Goal: Find specific page/section: Find specific page/section

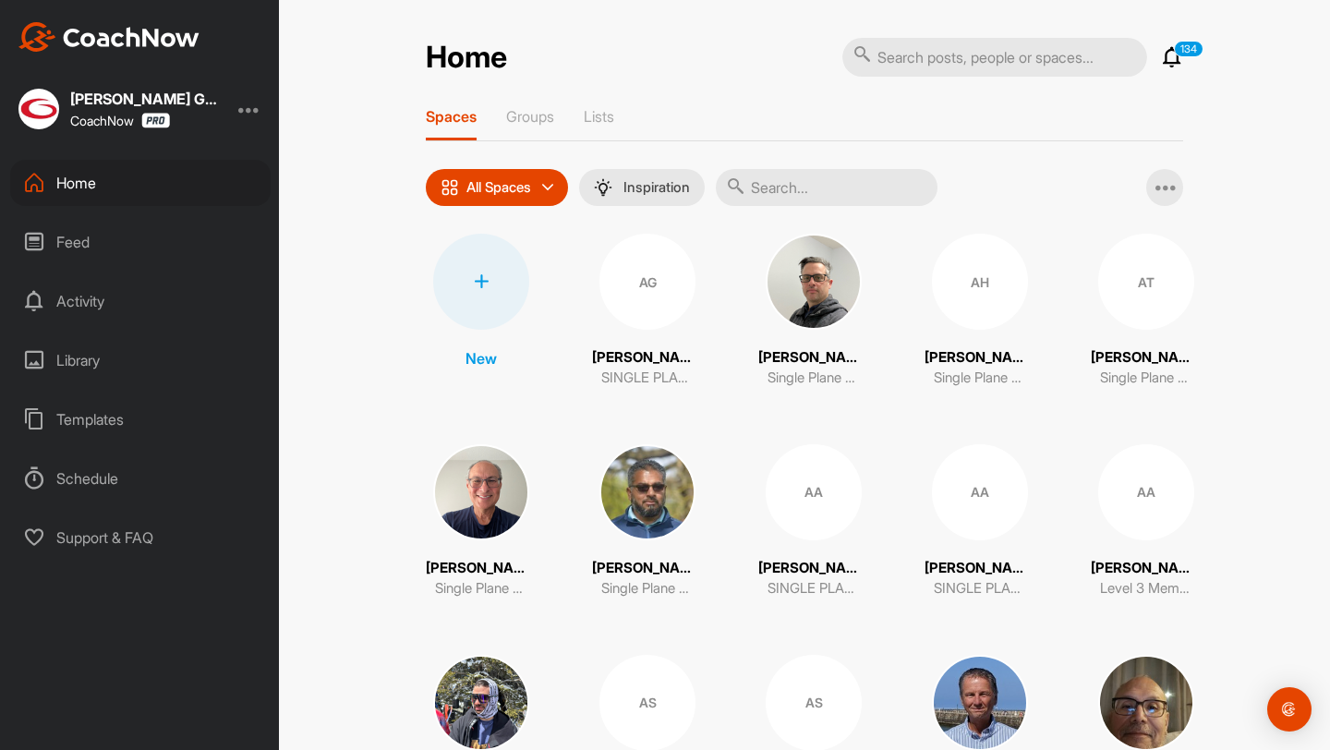
click at [764, 182] on input "text" at bounding box center [827, 187] width 222 height 37
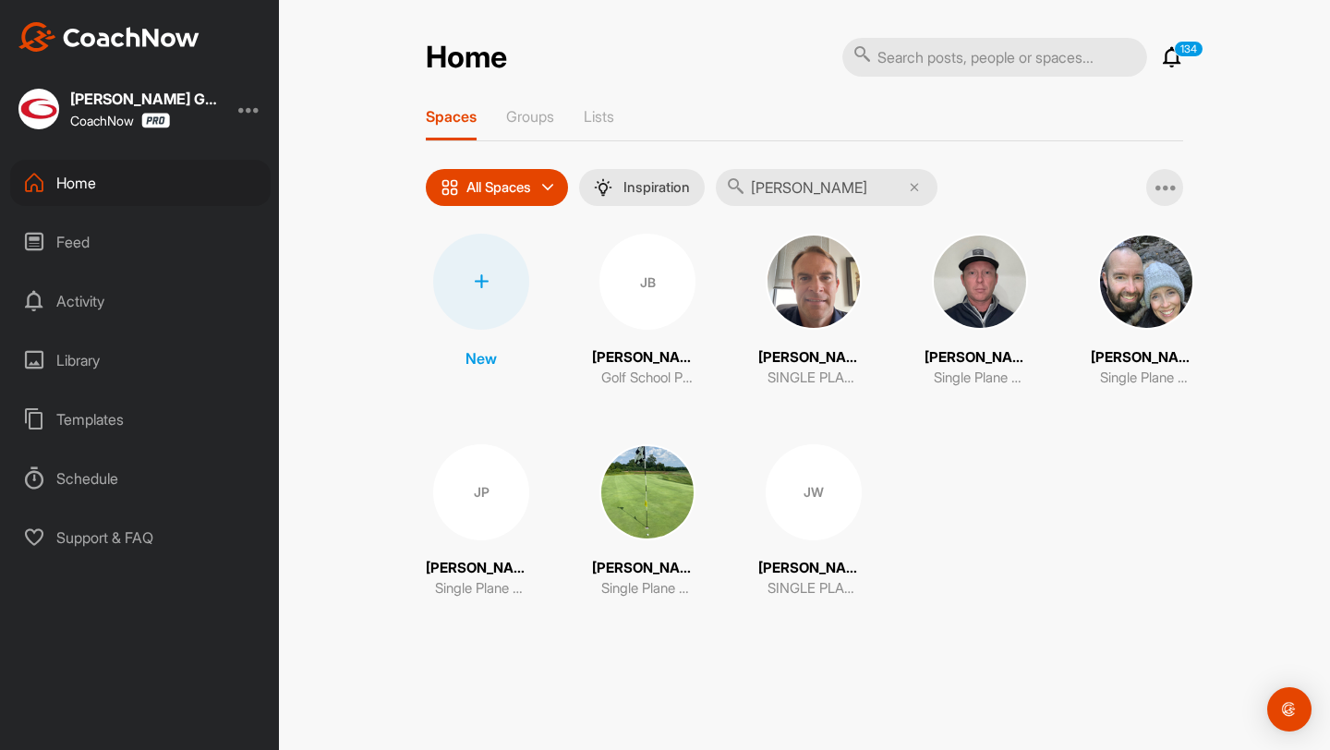
type input "jeremy"
click at [1140, 314] on img at bounding box center [1146, 282] width 96 height 96
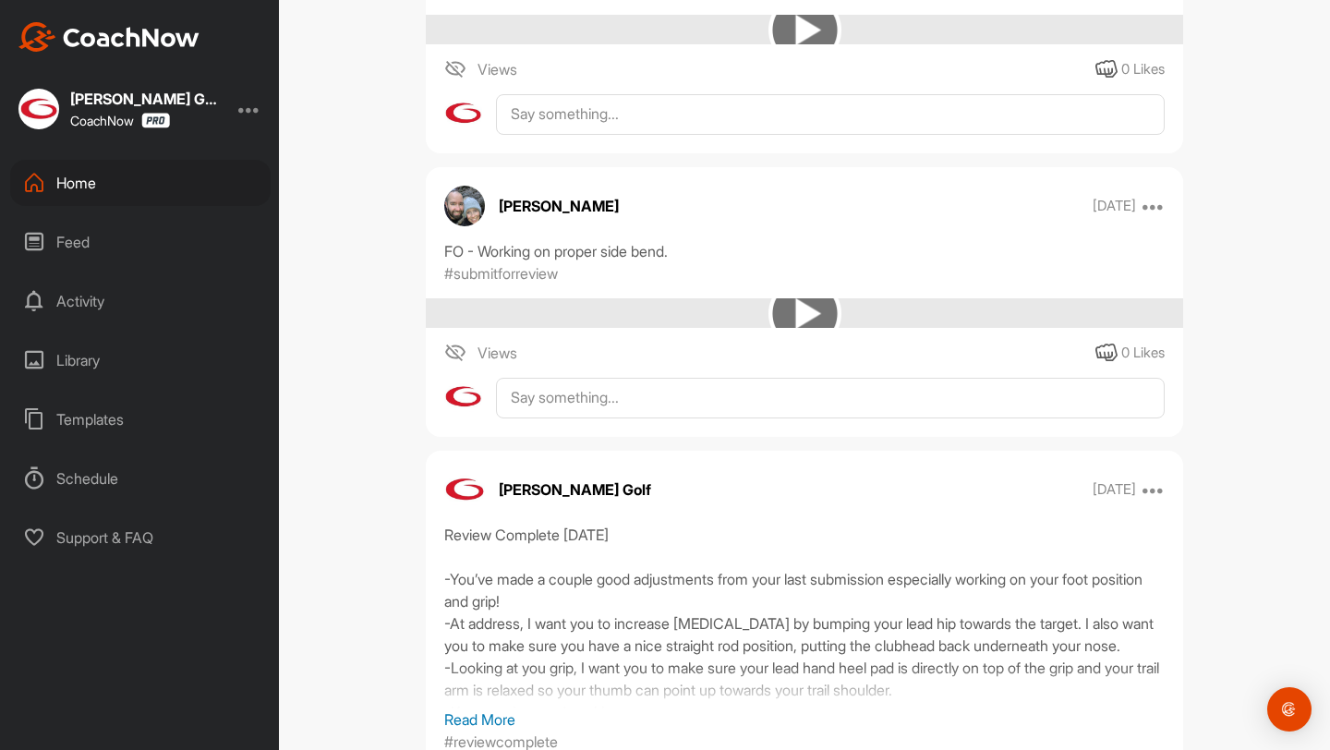
scroll to position [1544, 0]
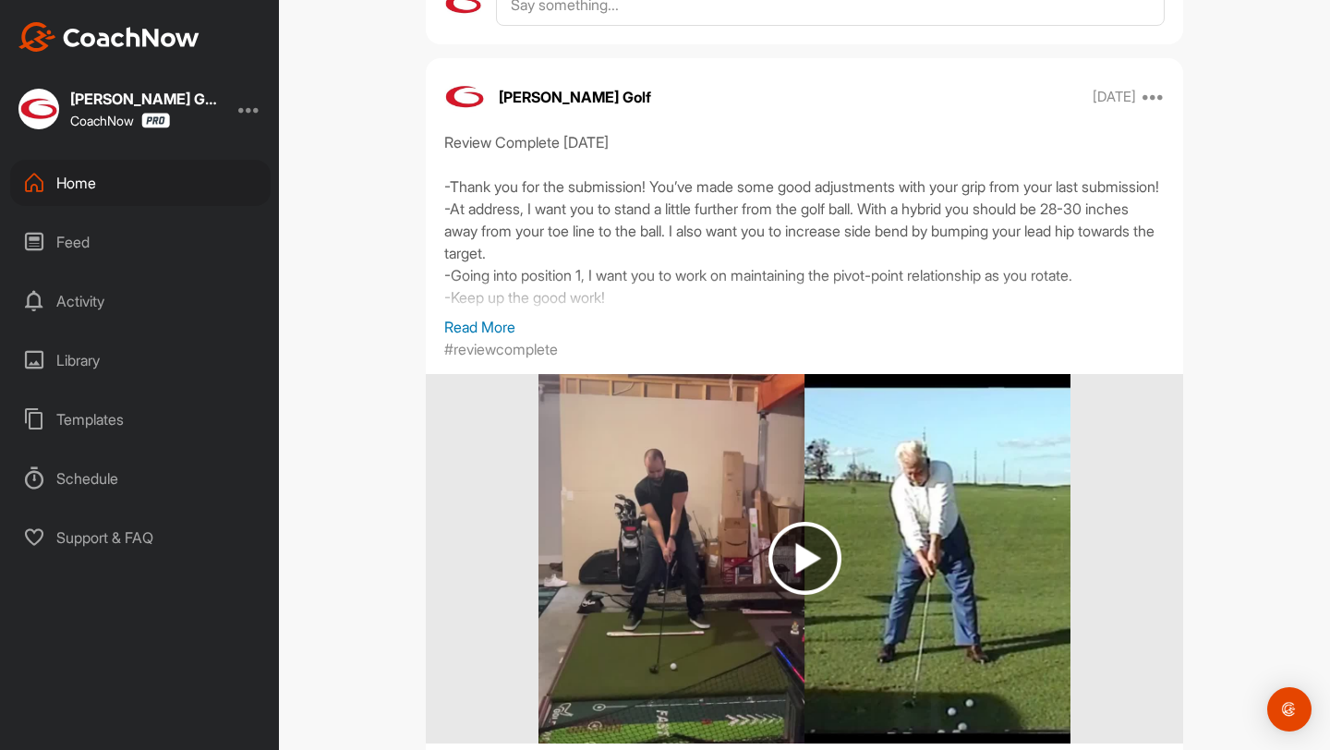
click at [483, 329] on p "Read More" at bounding box center [804, 327] width 720 height 22
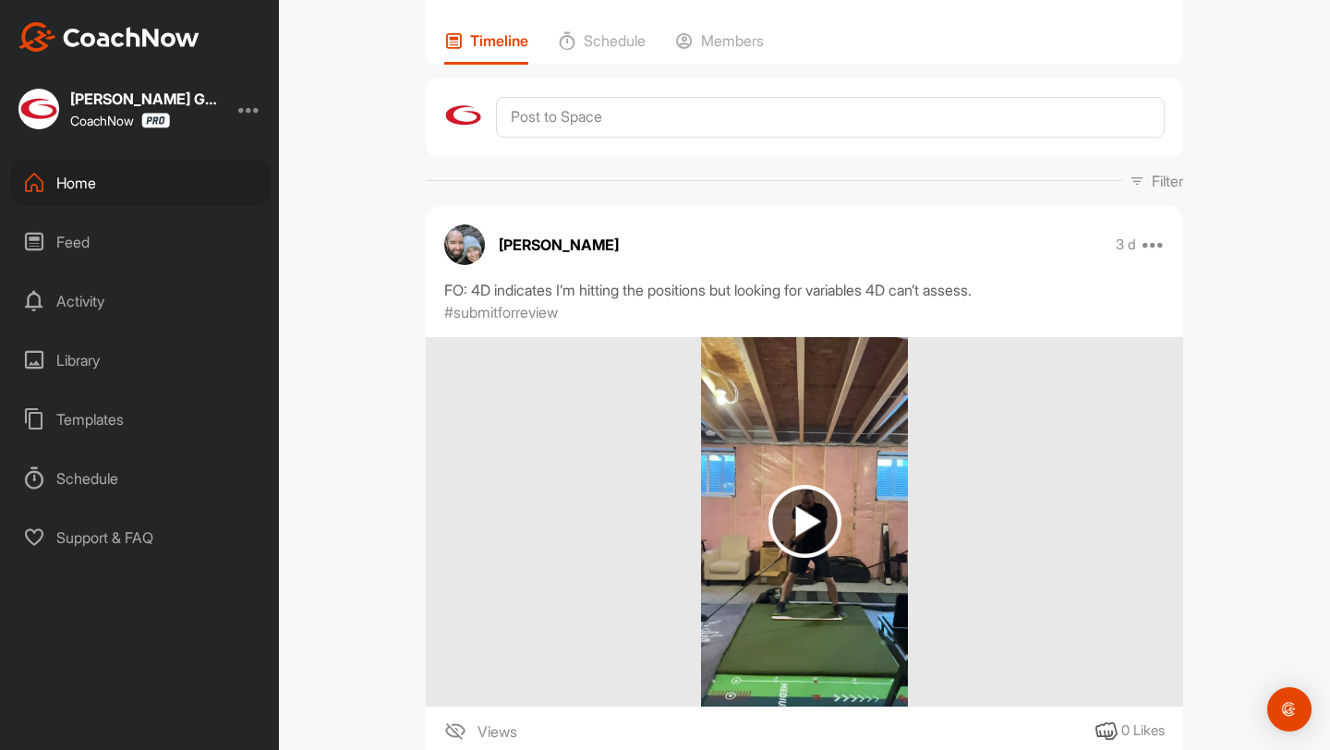
scroll to position [110, 0]
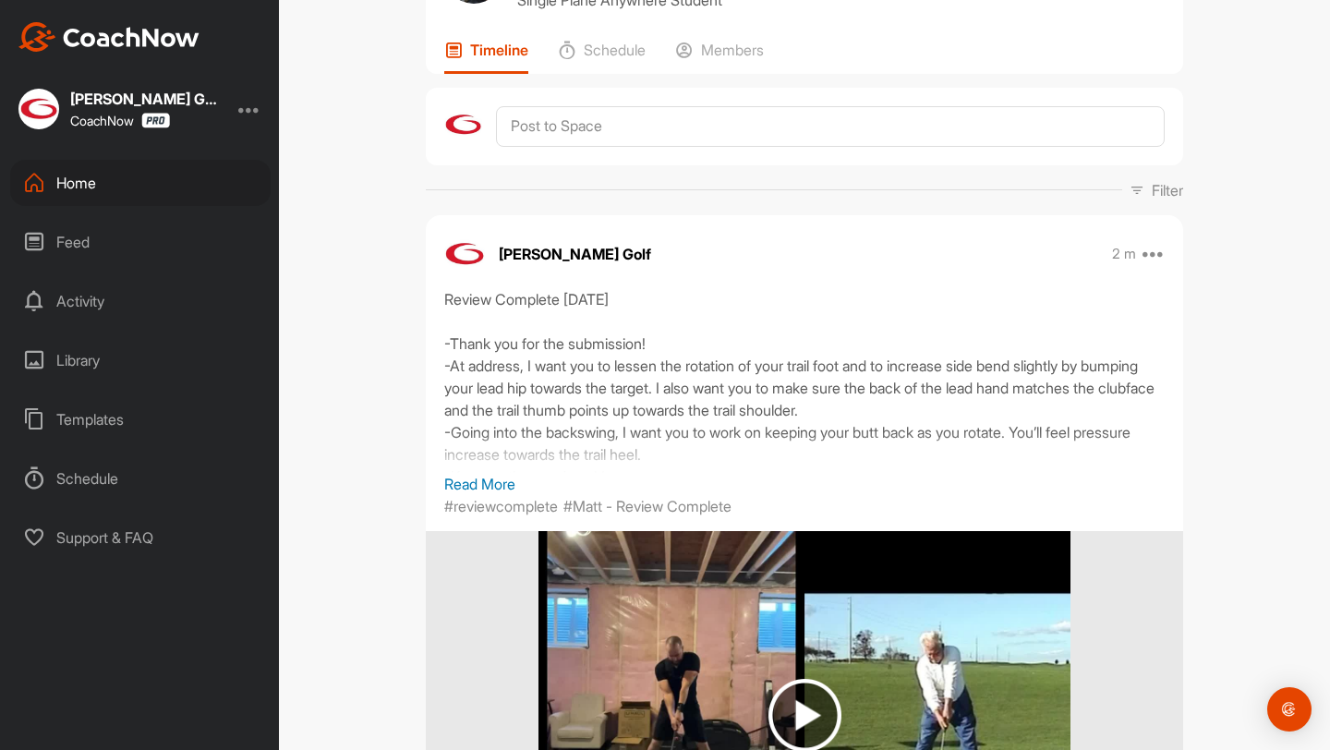
scroll to position [138, 0]
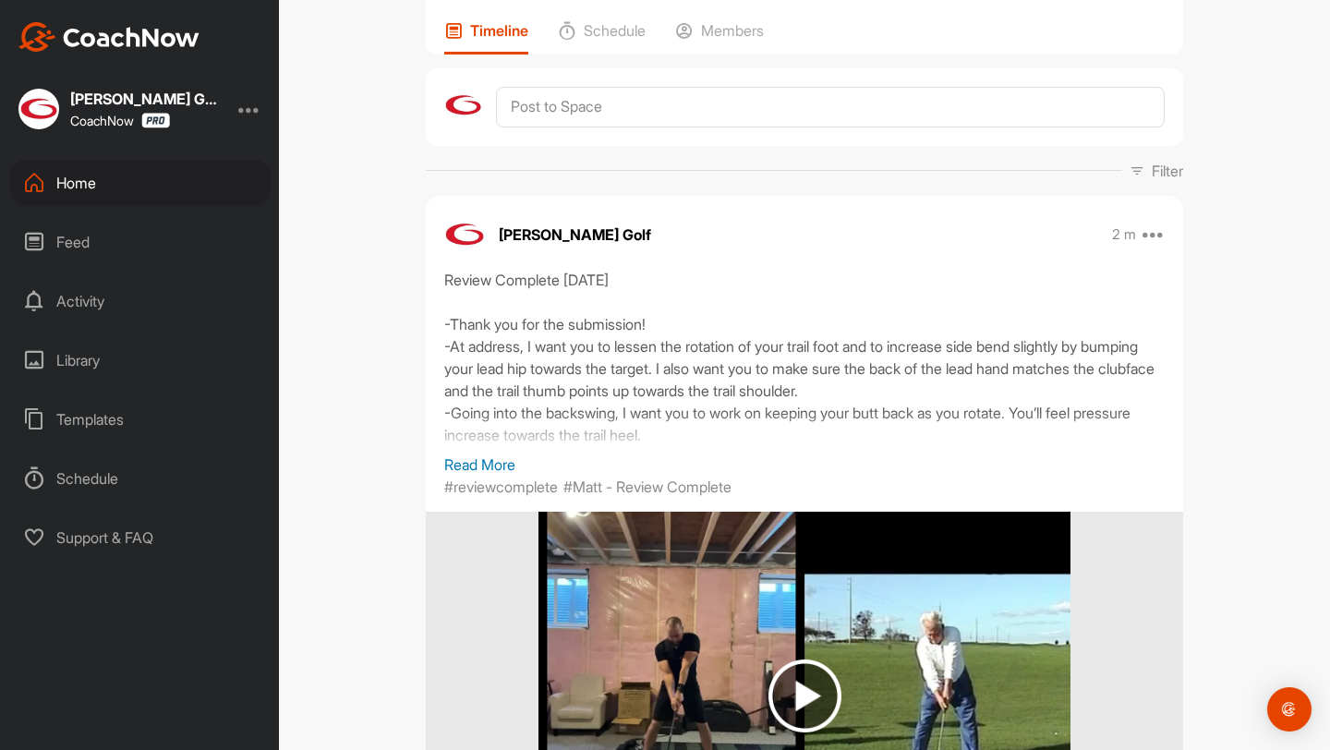
click at [466, 463] on p "Read More" at bounding box center [804, 464] width 720 height 22
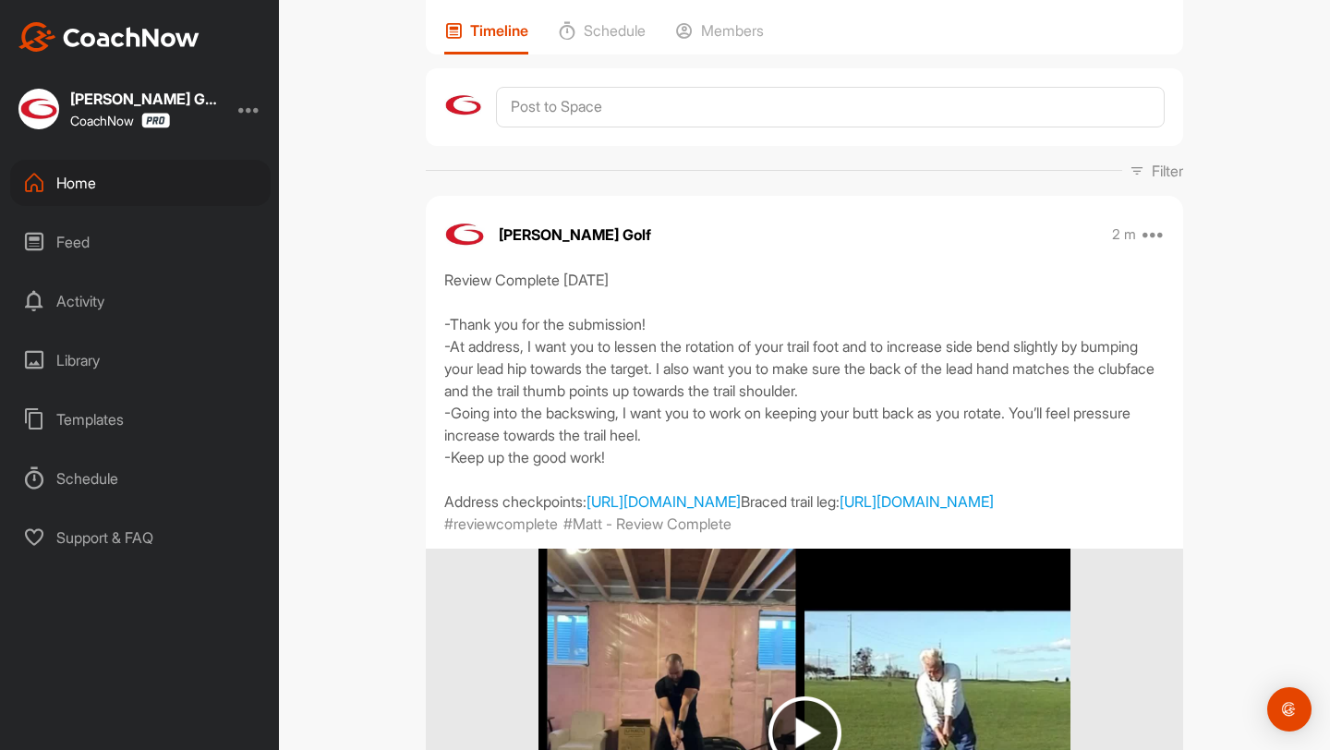
click at [184, 181] on div "Home" at bounding box center [140, 183] width 260 height 46
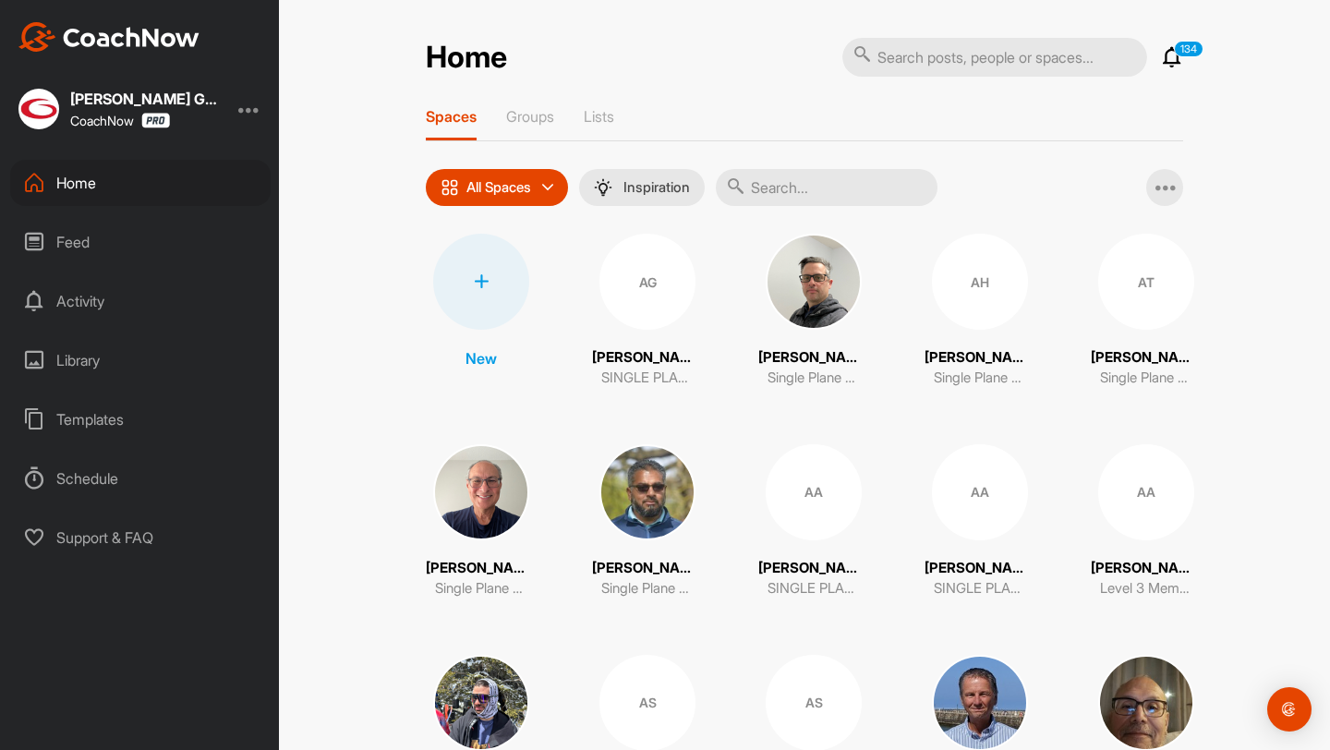
click at [878, 172] on input "text" at bounding box center [827, 187] width 222 height 37
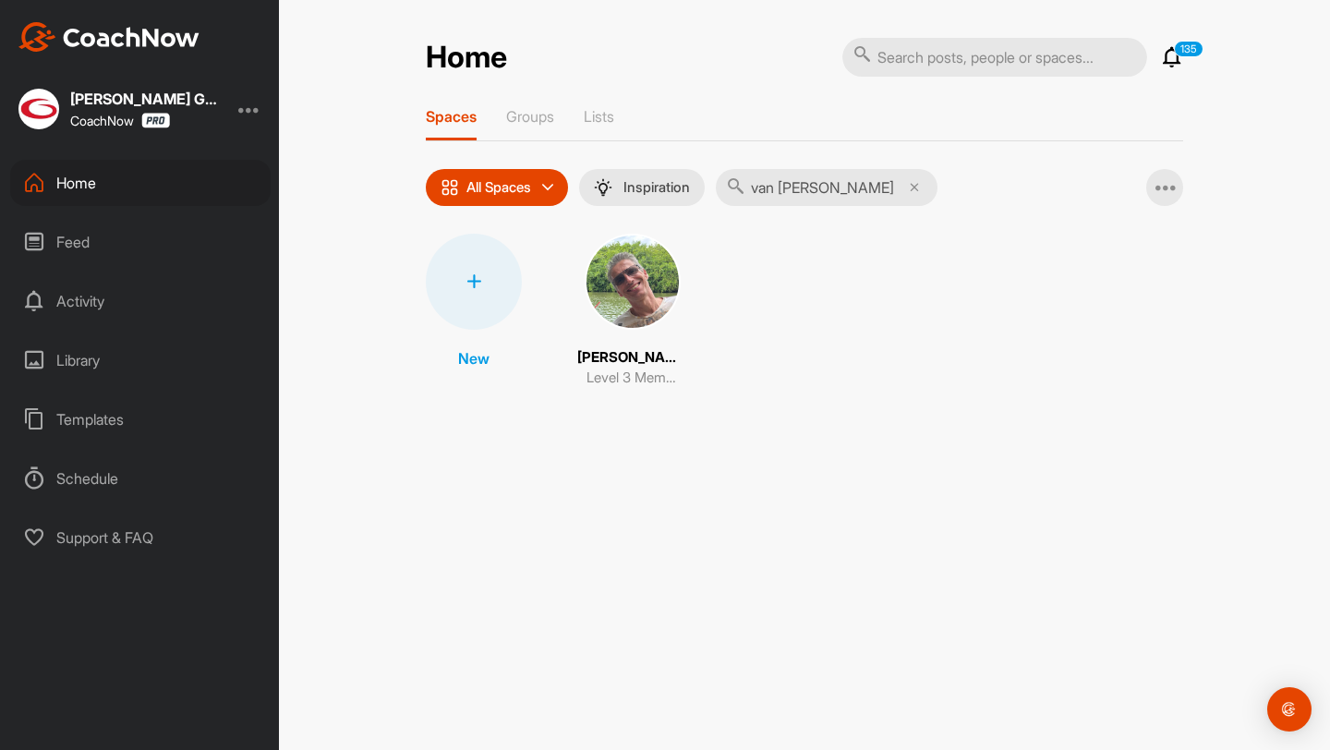
type input "van [PERSON_NAME]"
click at [655, 292] on img at bounding box center [633, 282] width 96 height 96
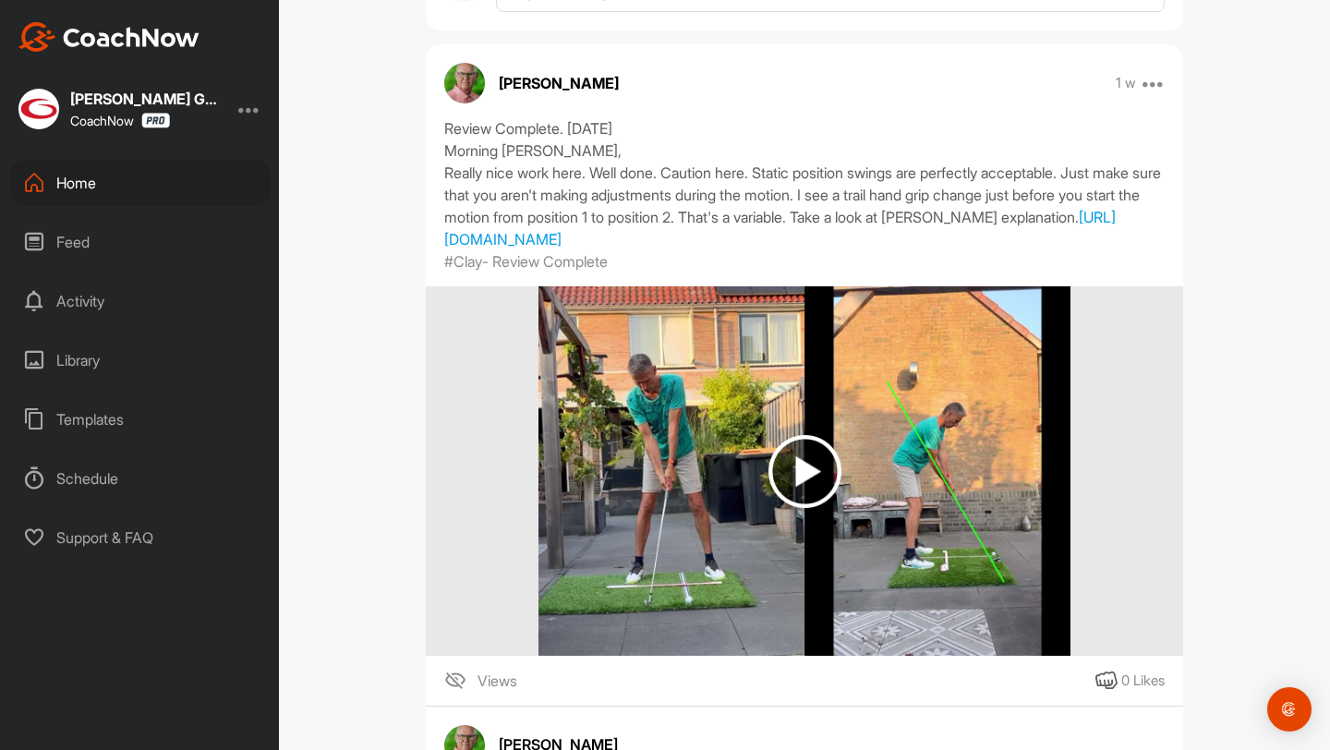
scroll to position [1955, 0]
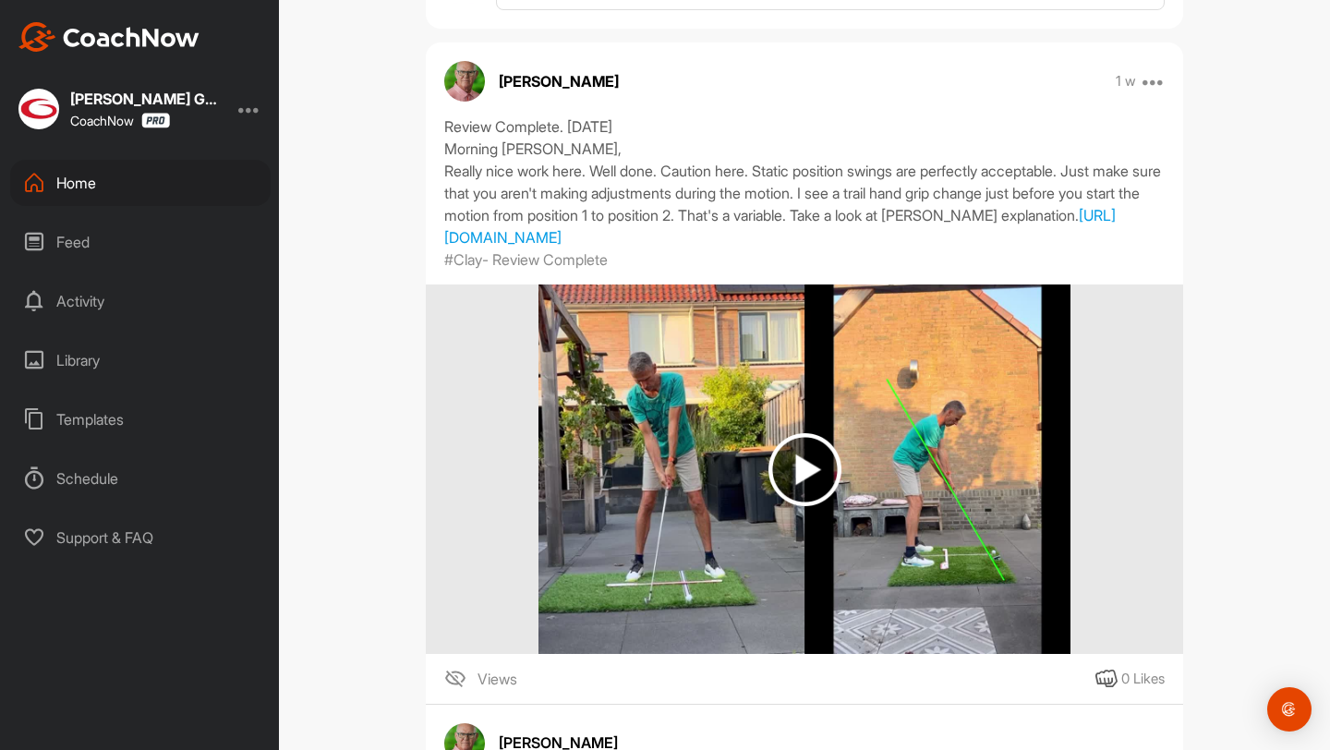
click at [711, 453] on img at bounding box center [803, 468] width 531 height 369
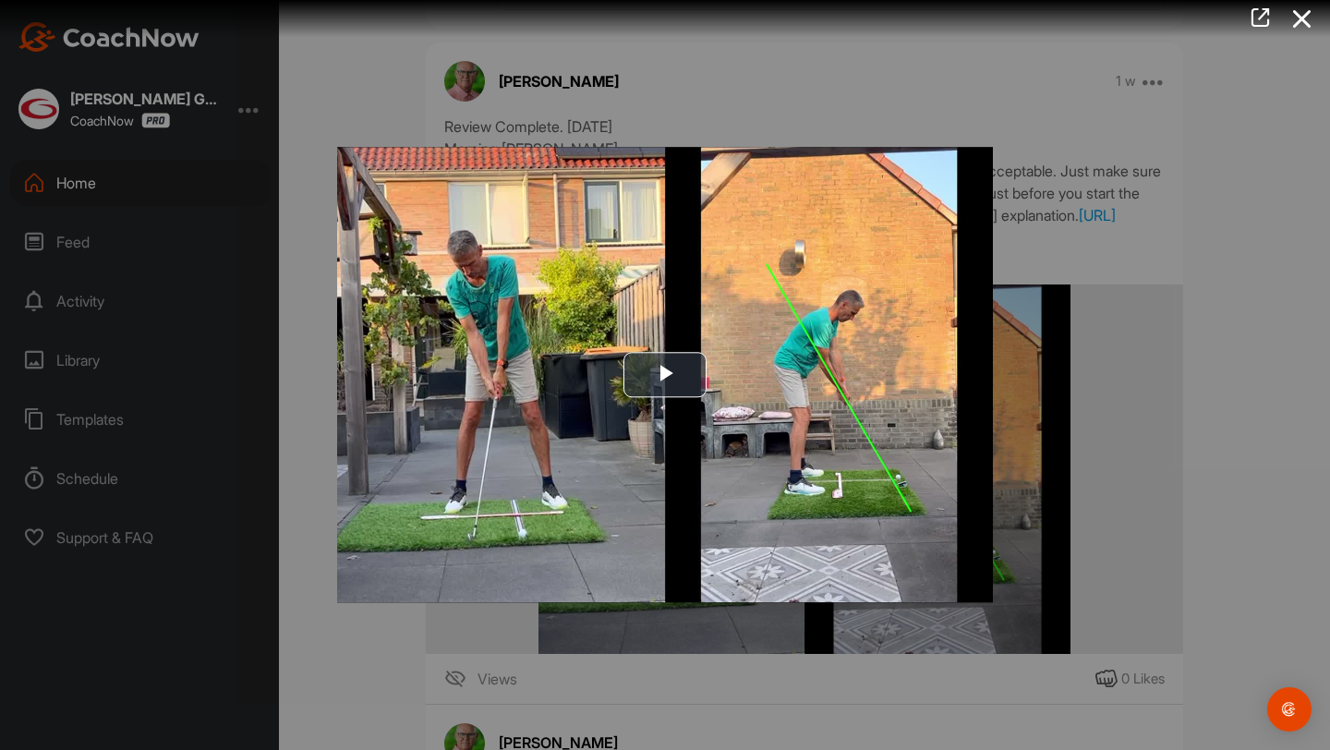
click at [693, 459] on img "Video Player" at bounding box center [665, 374] width 656 height 455
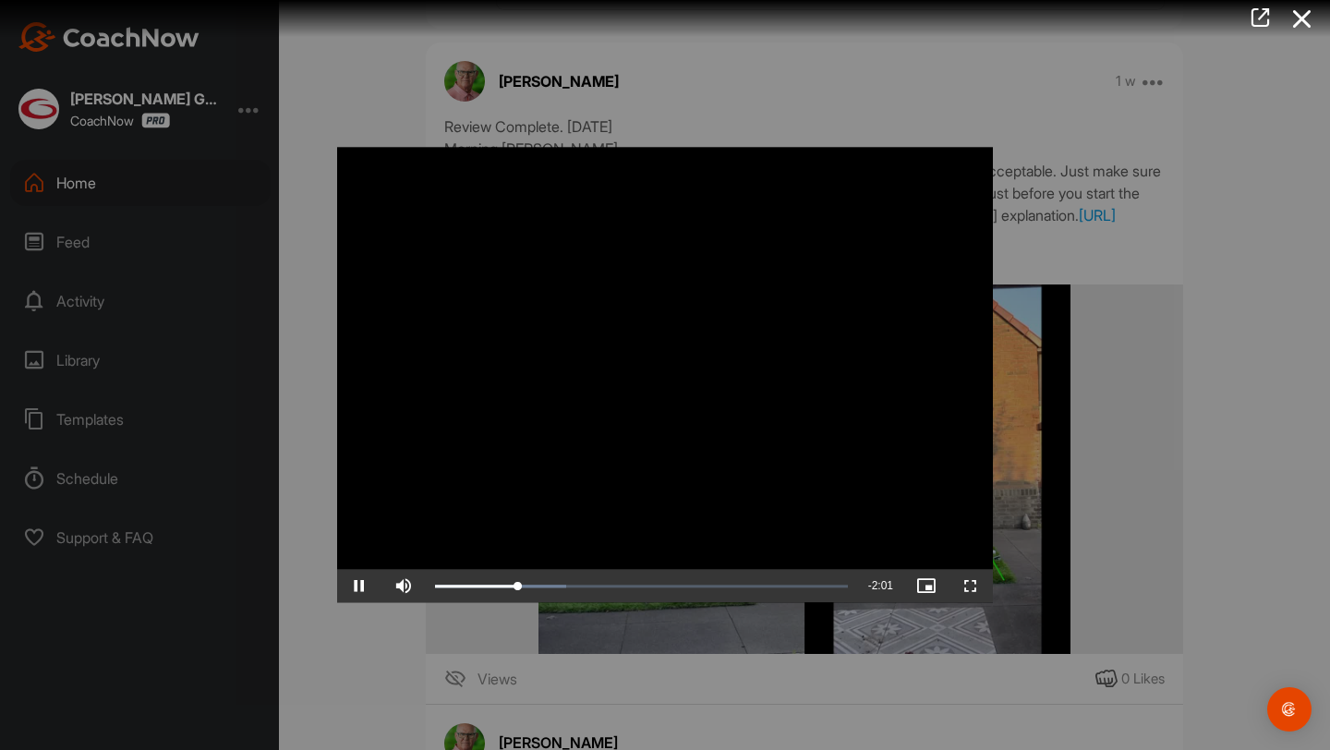
click at [649, 391] on video "Video Player" at bounding box center [665, 374] width 656 height 455
click at [574, 584] on div "Loaded : 46.96% 0:51 1:06" at bounding box center [641, 587] width 413 height 6
click at [665, 589] on div "Loaded : 52.06% 1:23 1:14" at bounding box center [641, 586] width 431 height 33
click at [665, 589] on div "1:23" at bounding box center [550, 587] width 231 height 6
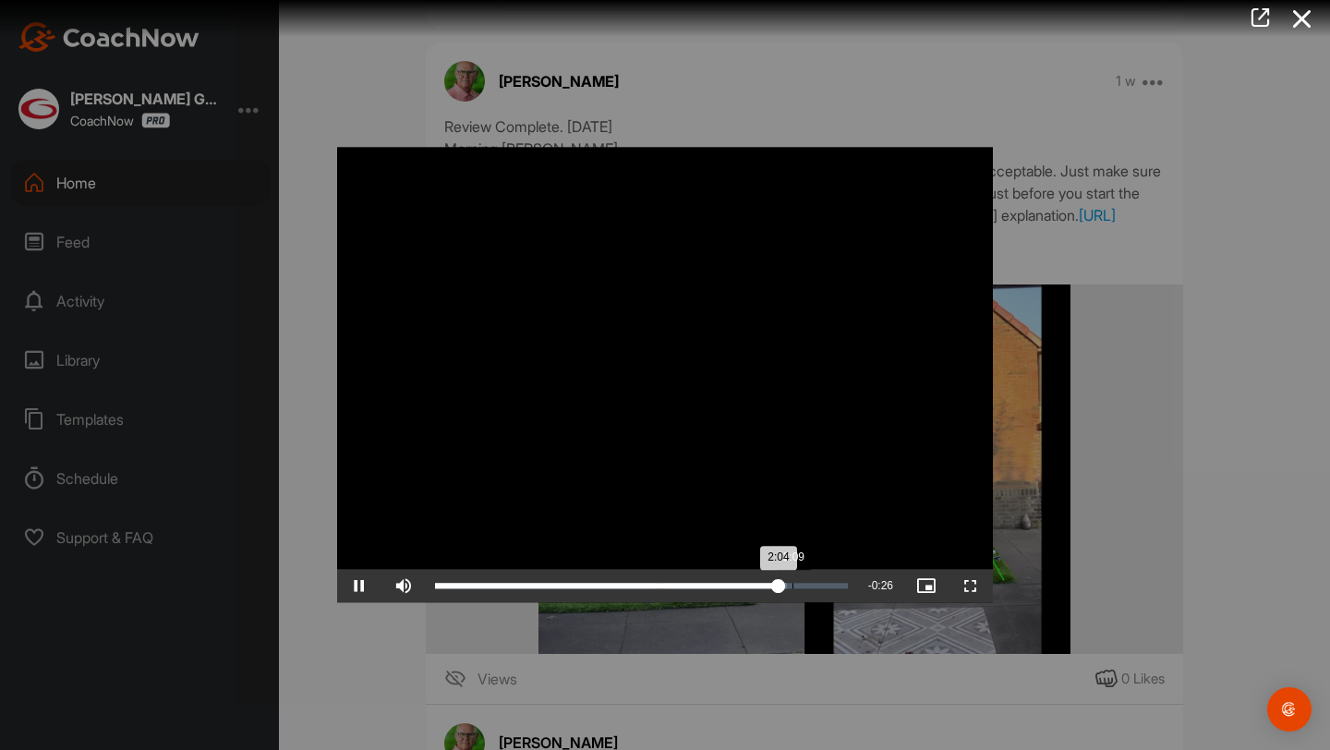
click at [792, 584] on div "Loaded : 85.27% 2:09 2:04" at bounding box center [641, 587] width 413 height 6
click at [1313, 21] on icon at bounding box center [1302, 19] width 42 height 34
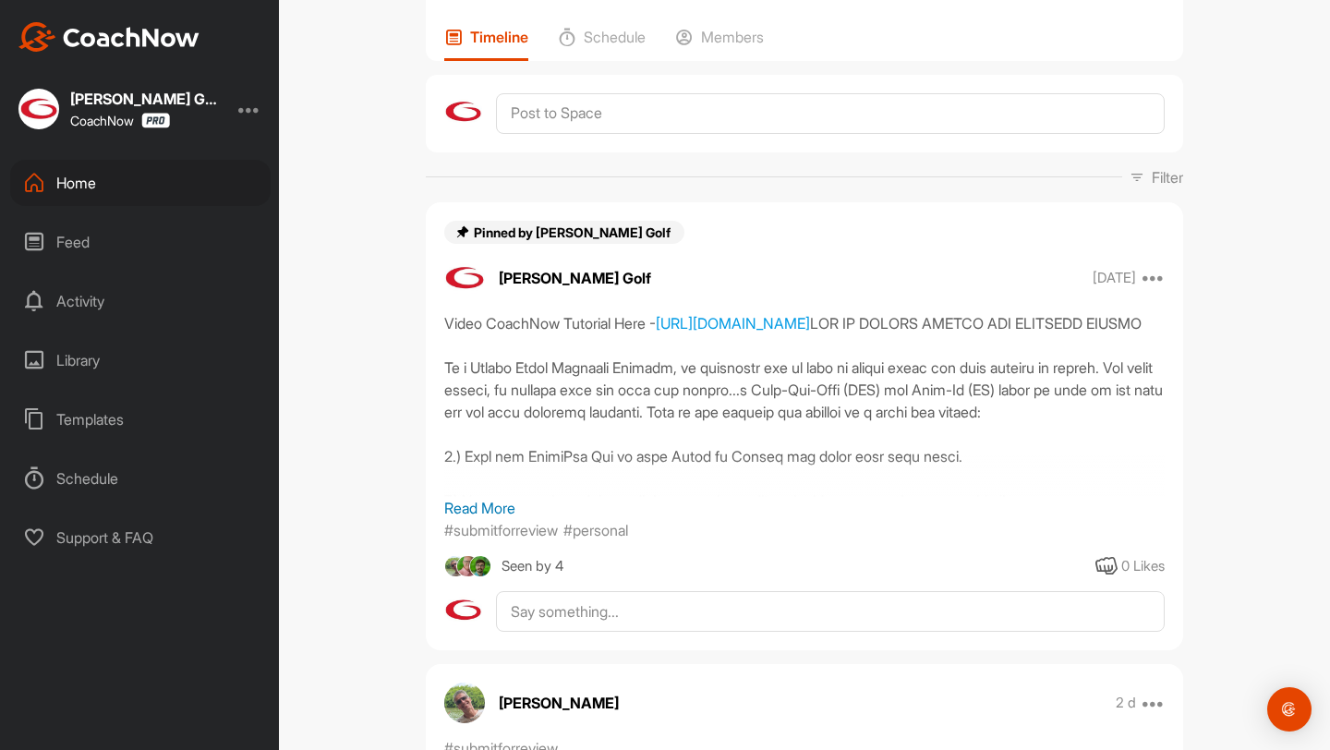
scroll to position [127, 0]
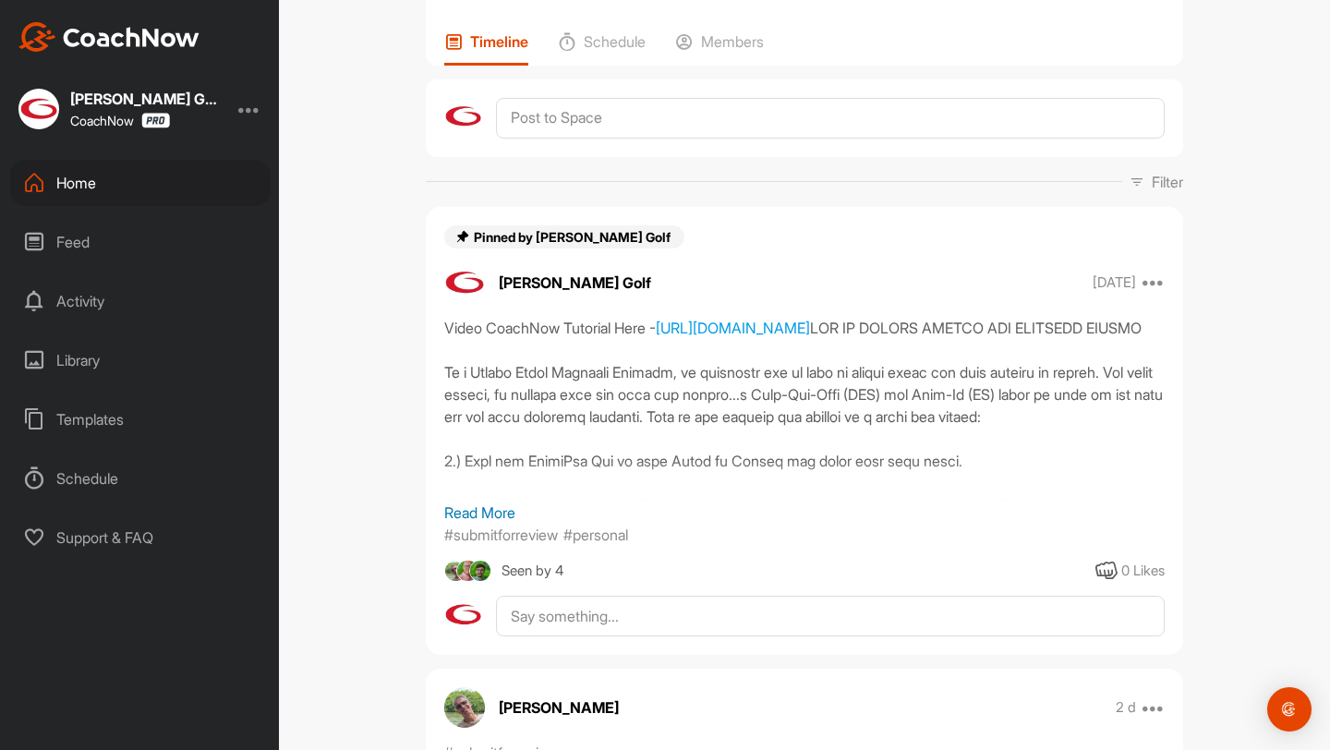
click at [192, 186] on div "Home" at bounding box center [140, 183] width 260 height 46
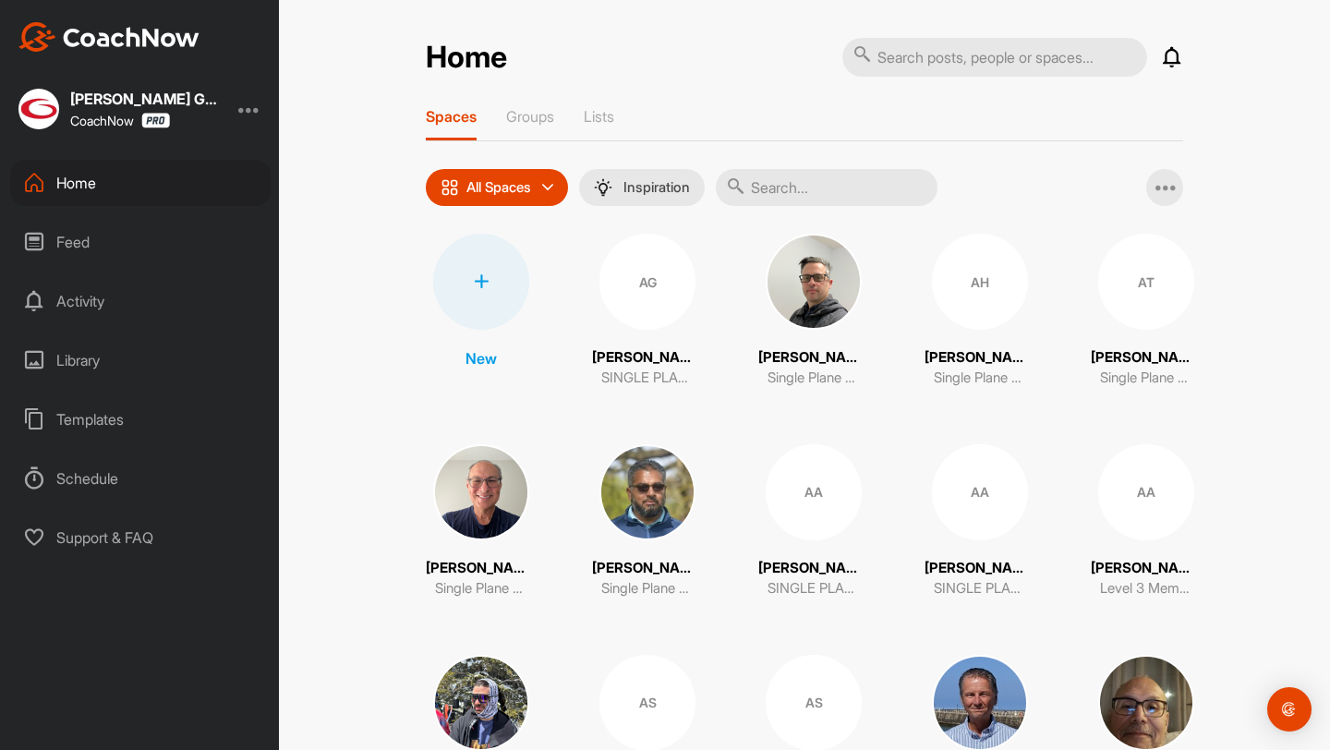
click at [836, 193] on input "text" at bounding box center [827, 187] width 222 height 37
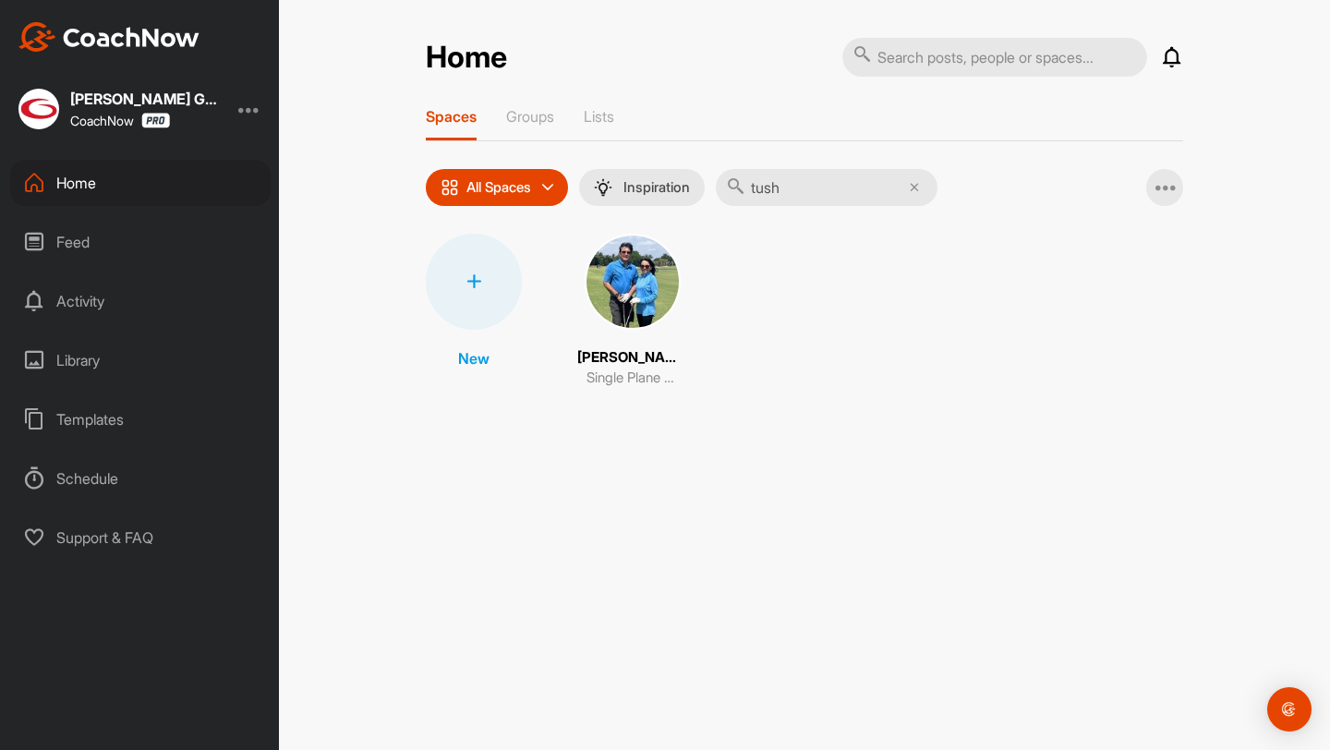
type input "tush"
click at [624, 292] on img at bounding box center [633, 282] width 96 height 96
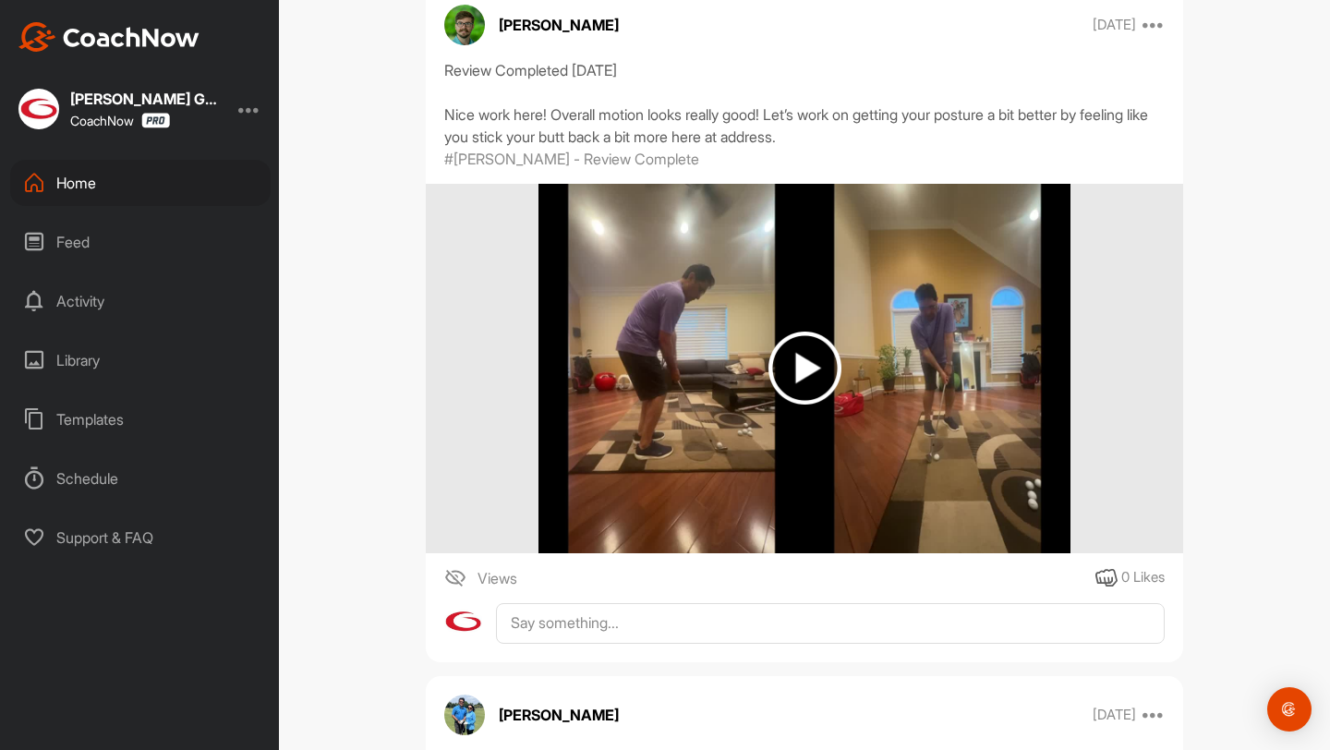
scroll to position [8709, 0]
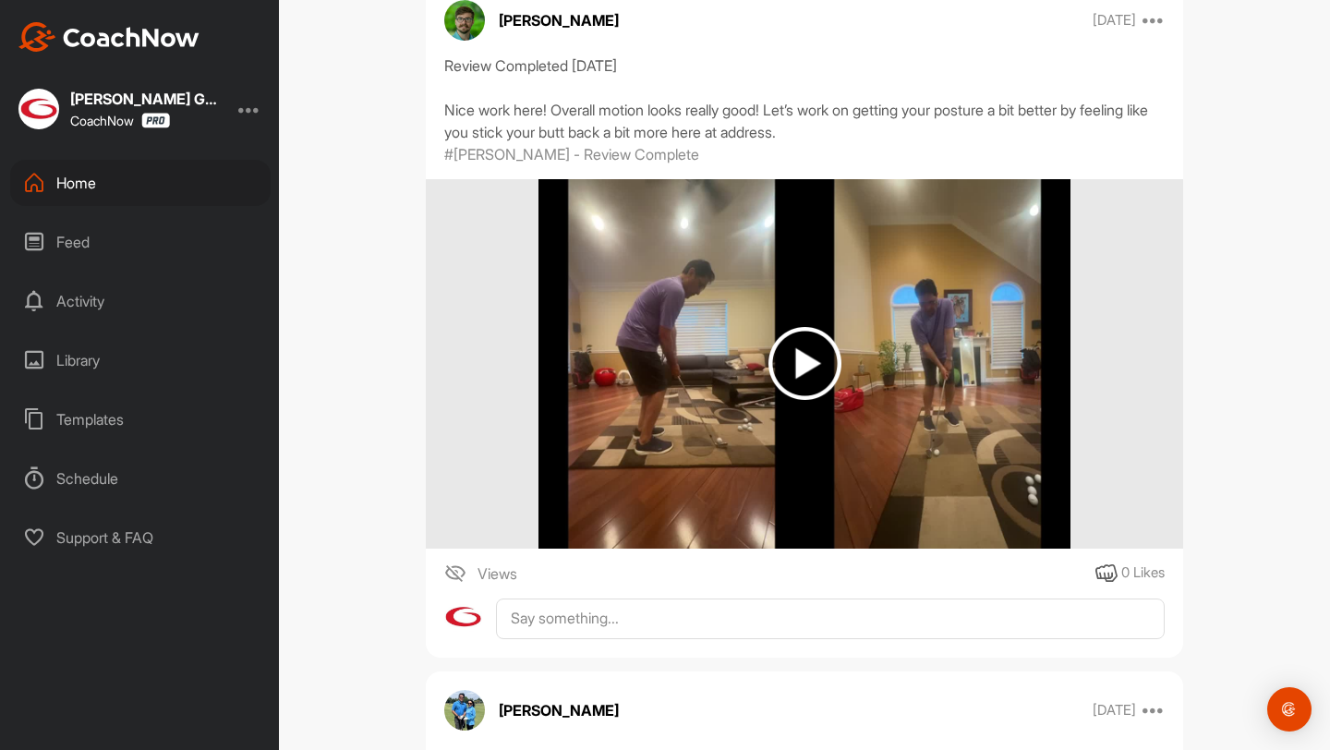
click at [659, 428] on img at bounding box center [803, 363] width 531 height 369
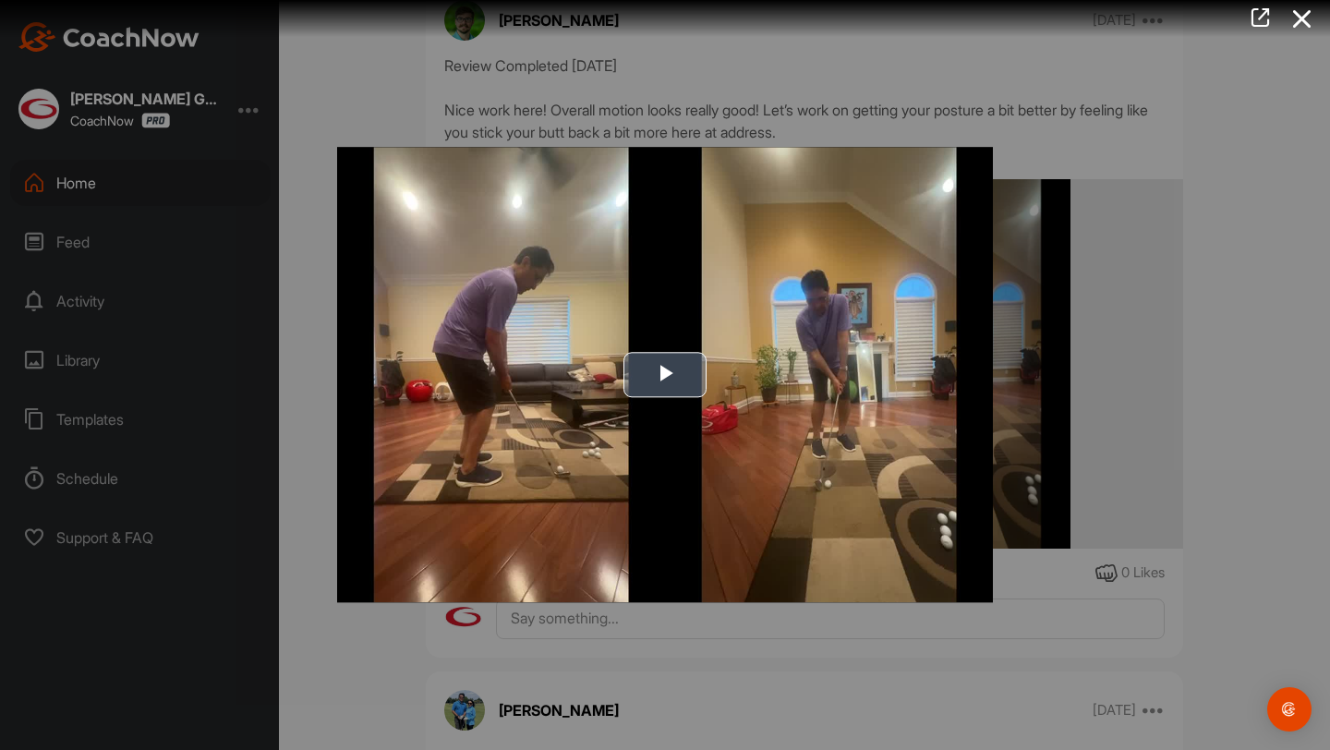
click at [681, 539] on img "Video Player" at bounding box center [665, 374] width 656 height 455
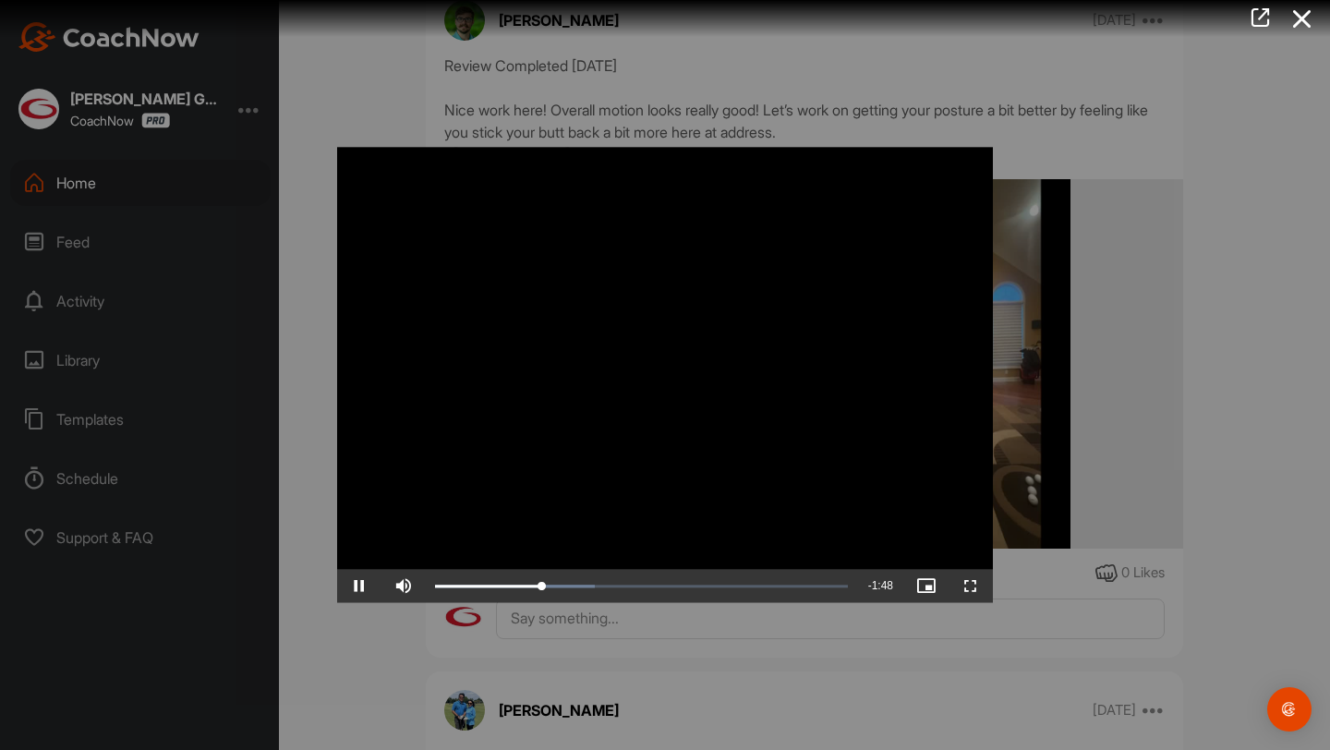
click at [887, 270] on video "Video Player" at bounding box center [665, 374] width 656 height 455
click at [843, 309] on video "Video Player" at bounding box center [665, 374] width 656 height 455
click at [514, 584] on div "Loaded : 38.75% 0:28 0:28" at bounding box center [641, 587] width 413 height 6
click at [750, 587] on div "Loaded : 87.73% 1:51 2:03" at bounding box center [641, 587] width 413 height 6
click at [702, 588] on div "Loaded : 87.73% 1:34 1:52" at bounding box center [641, 586] width 431 height 33
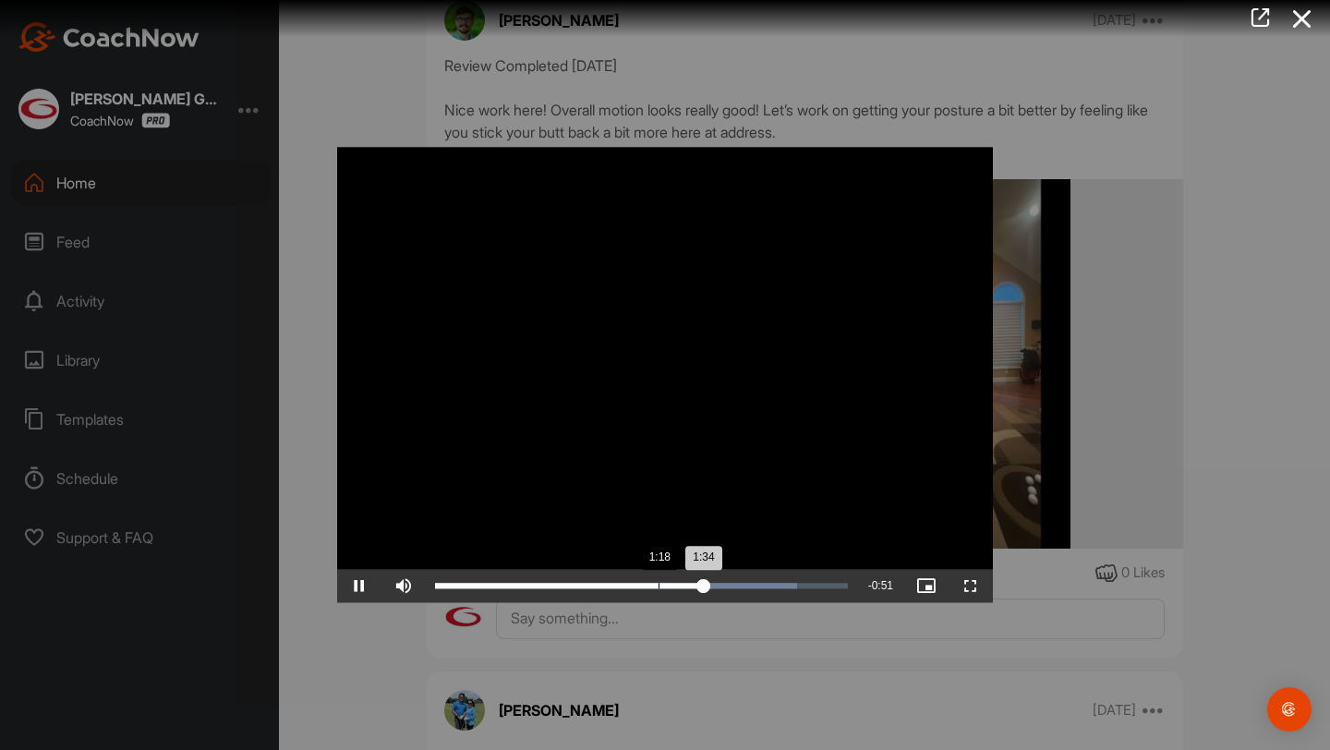
click at [656, 588] on div "Loaded : 87.73% 1:18 1:34" at bounding box center [641, 587] width 413 height 6
click at [672, 585] on div "Loaded : 87.73% 1:24 1:20" at bounding box center [641, 587] width 413 height 6
click at [682, 587] on div "1:27" at bounding box center [558, 587] width 247 height 6
click at [705, 585] on div "1:34" at bounding box center [704, 587] width 1 height 6
click at [1306, 24] on icon at bounding box center [1302, 19] width 42 height 34
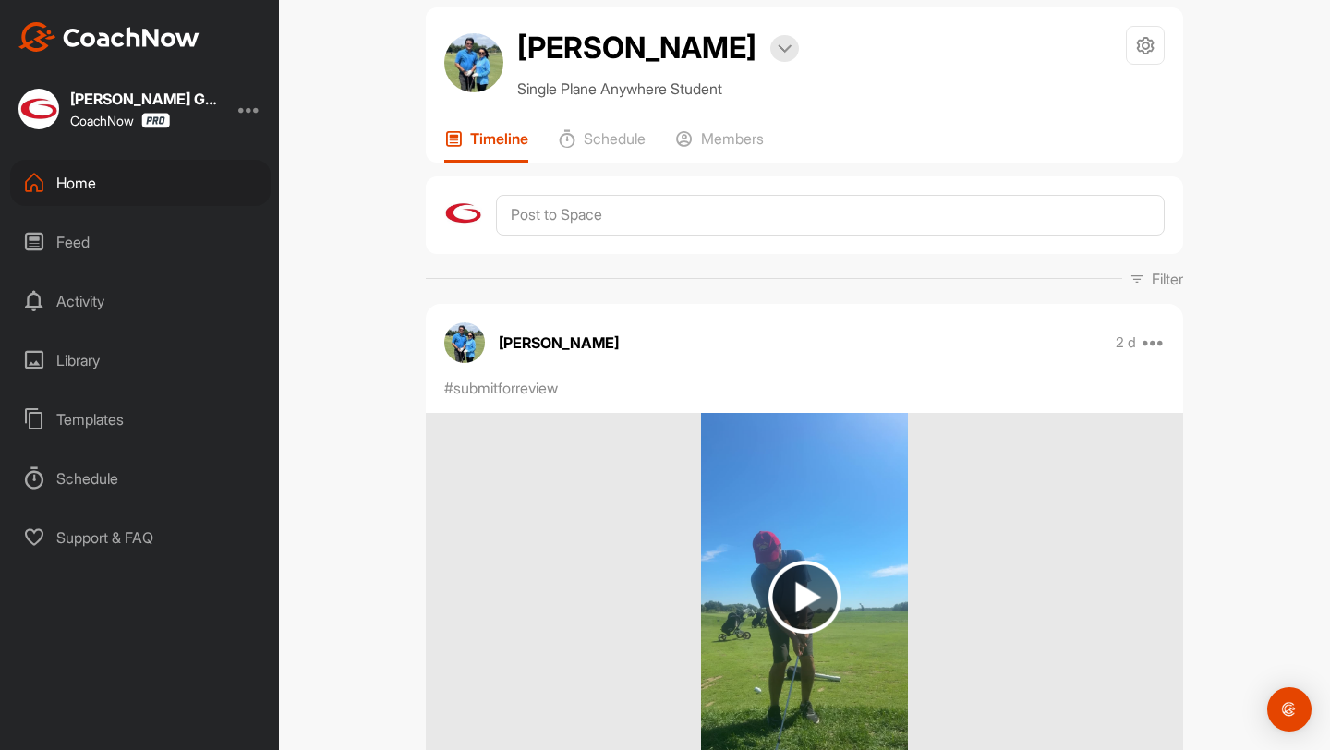
scroll to position [0, 0]
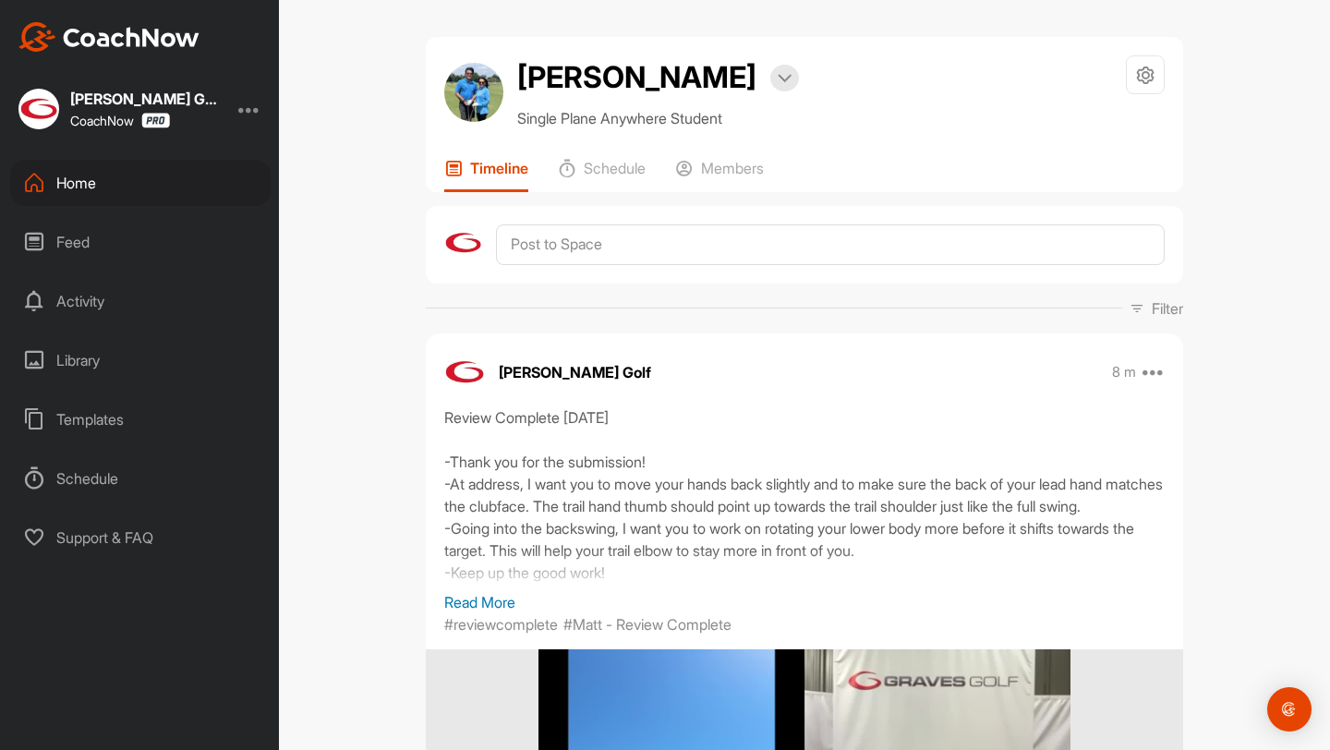
click at [486, 604] on p "Read More" at bounding box center [804, 602] width 720 height 22
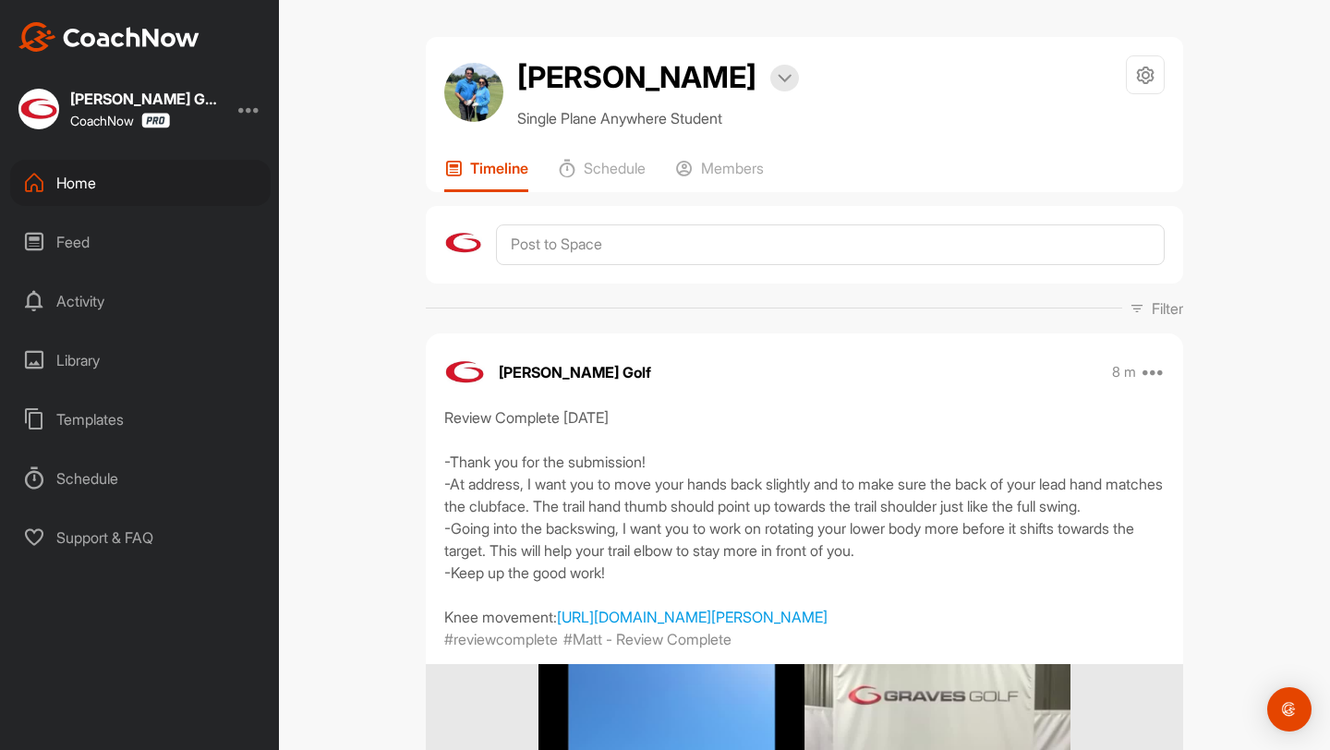
click at [184, 186] on div "Home" at bounding box center [140, 183] width 260 height 46
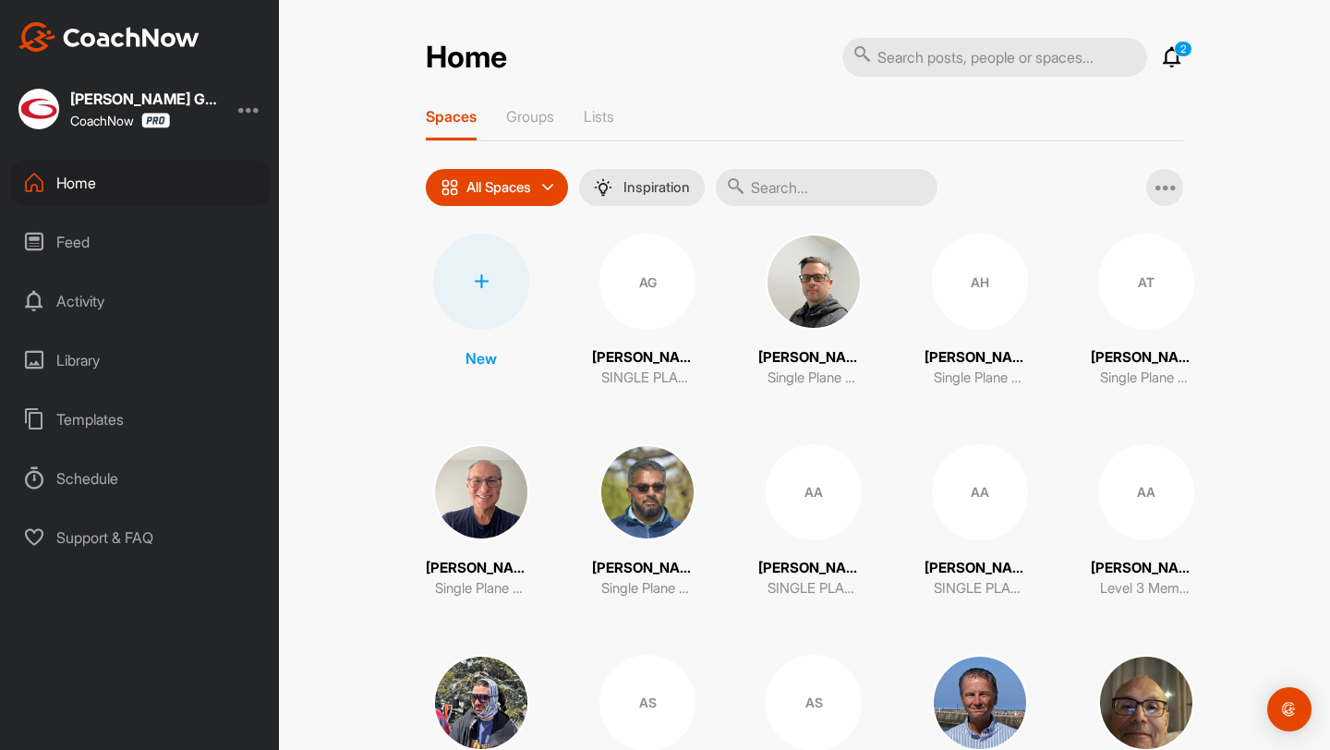
click at [820, 183] on input "text" at bounding box center [827, 187] width 222 height 37
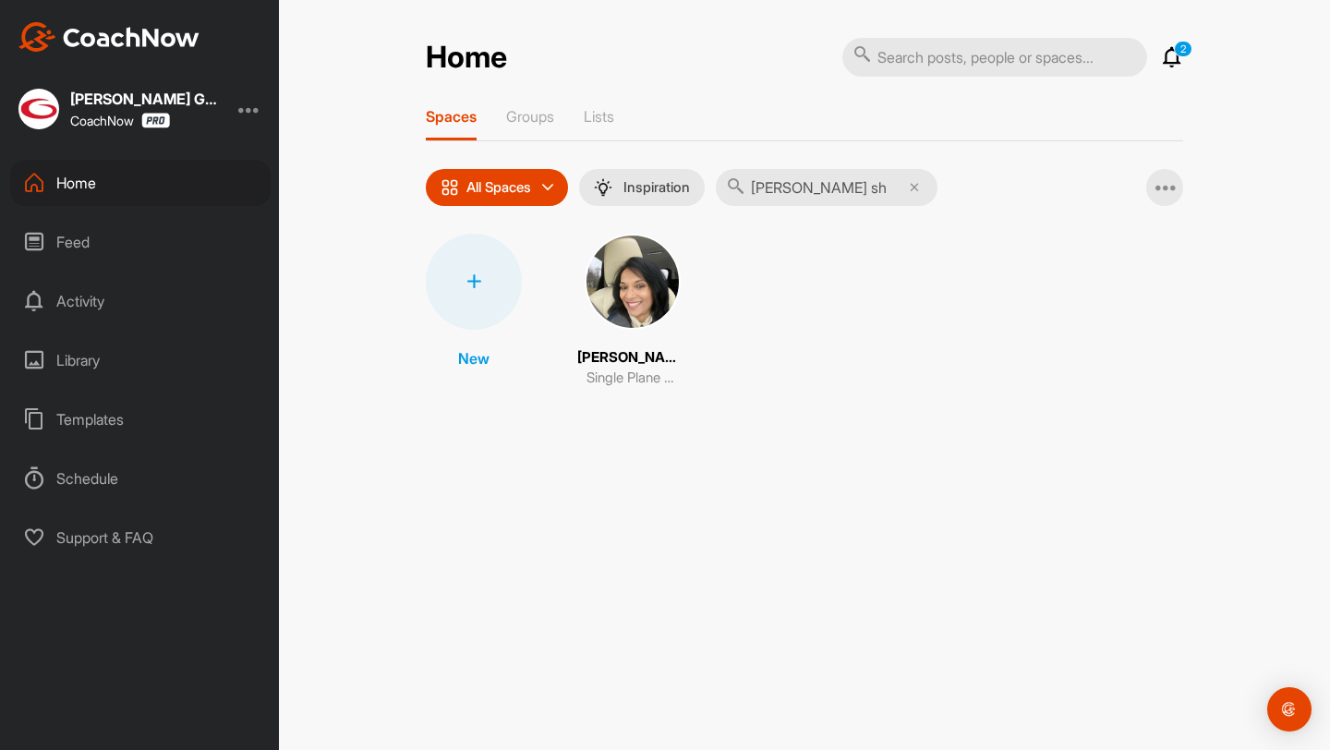
type input "namrata sh"
click at [622, 292] on img at bounding box center [633, 282] width 96 height 96
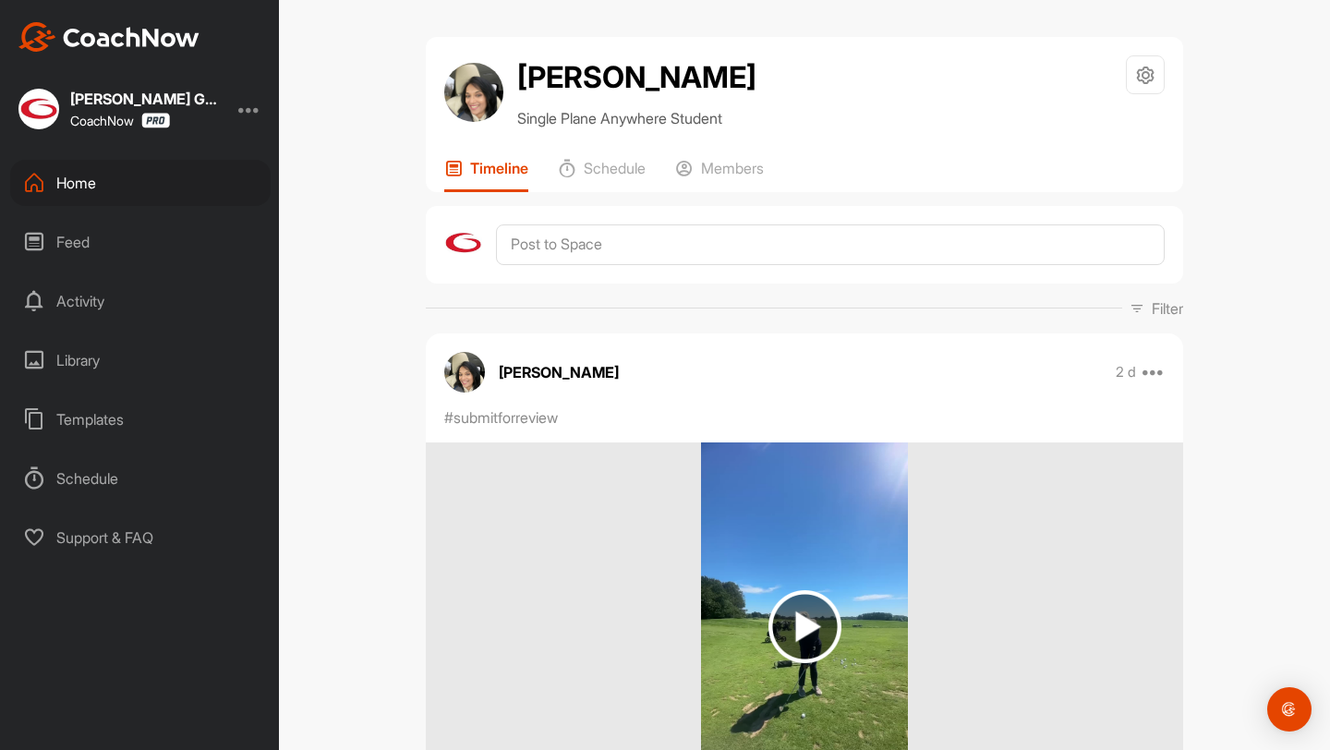
click at [146, 178] on div "Home" at bounding box center [140, 183] width 260 height 46
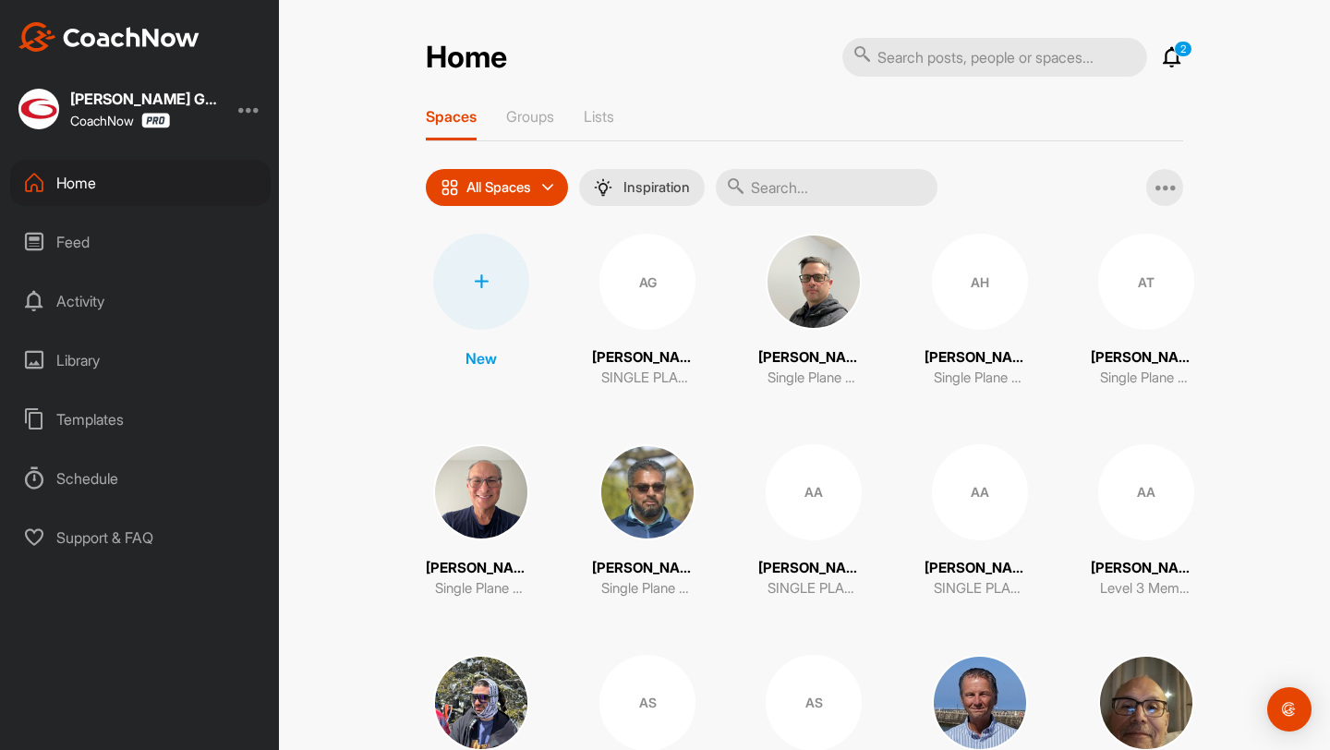
click at [769, 187] on input "text" at bounding box center [827, 187] width 222 height 37
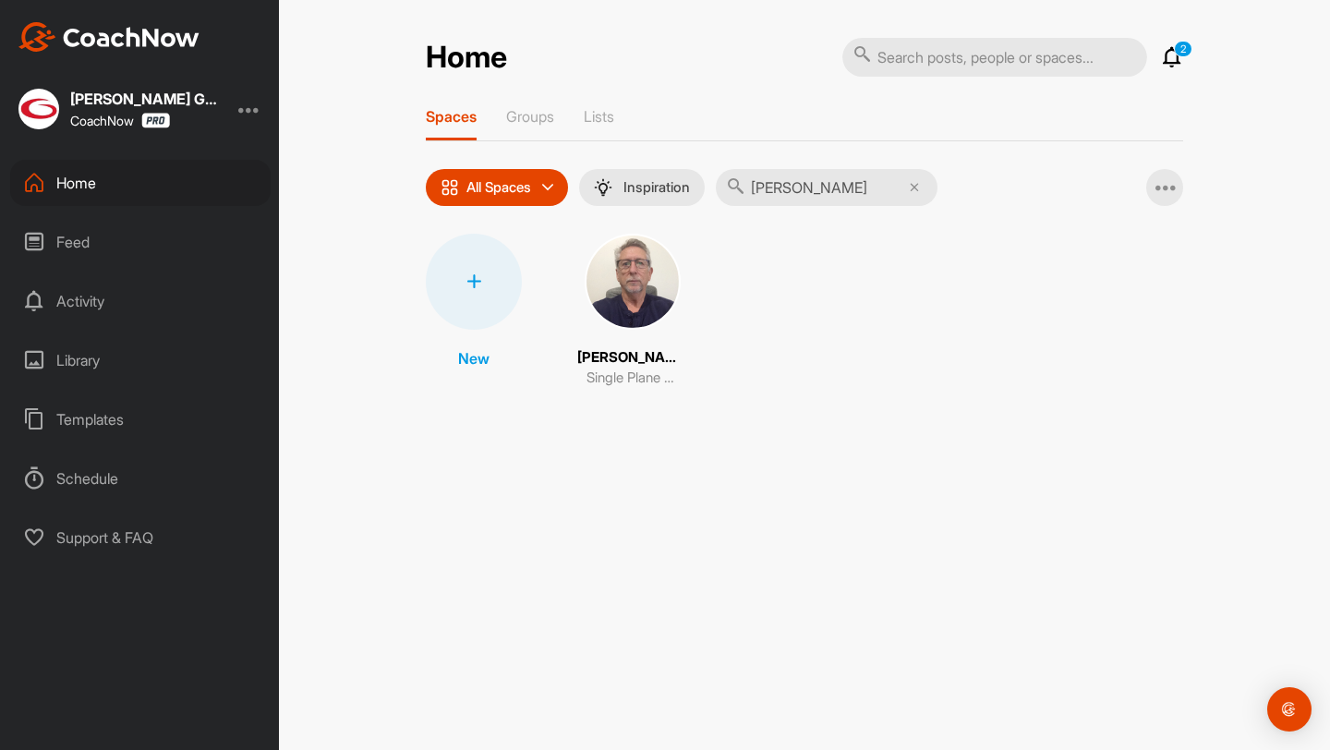
type input "john oe"
click at [632, 302] on img at bounding box center [633, 282] width 96 height 96
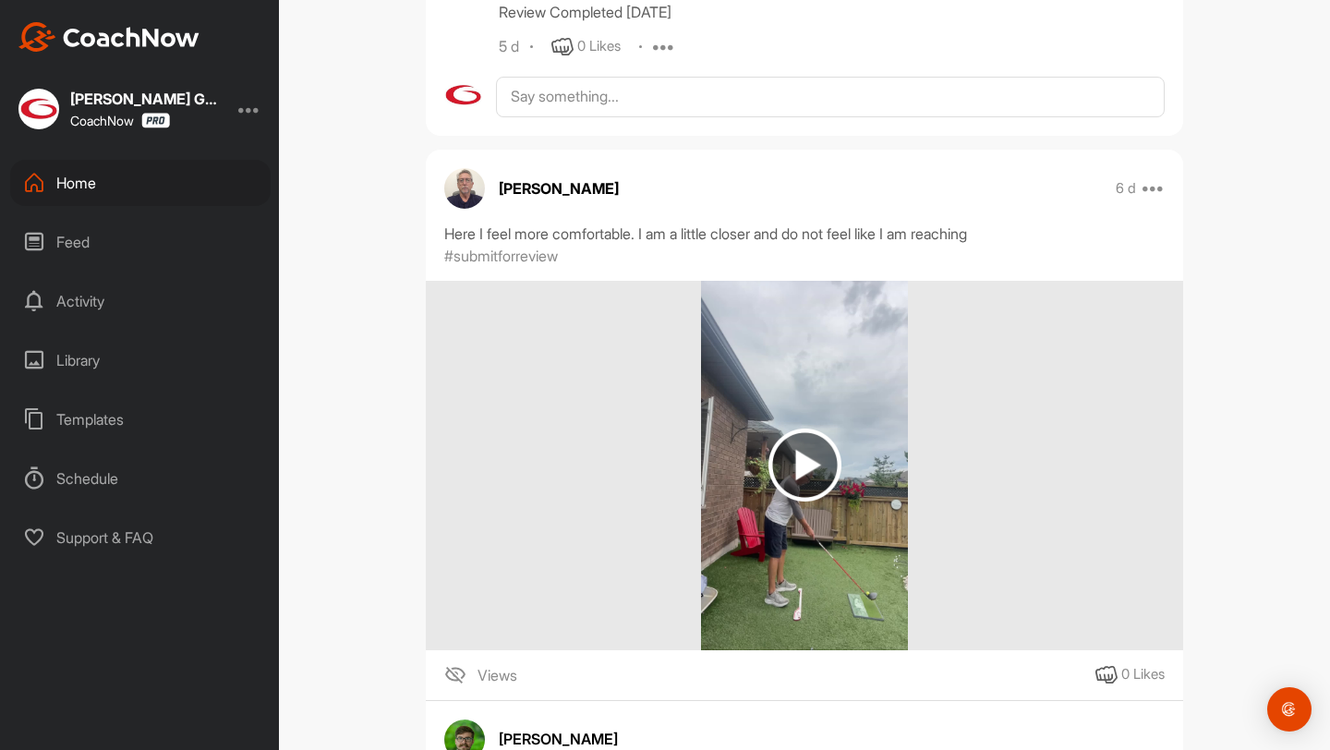
scroll to position [2577, 0]
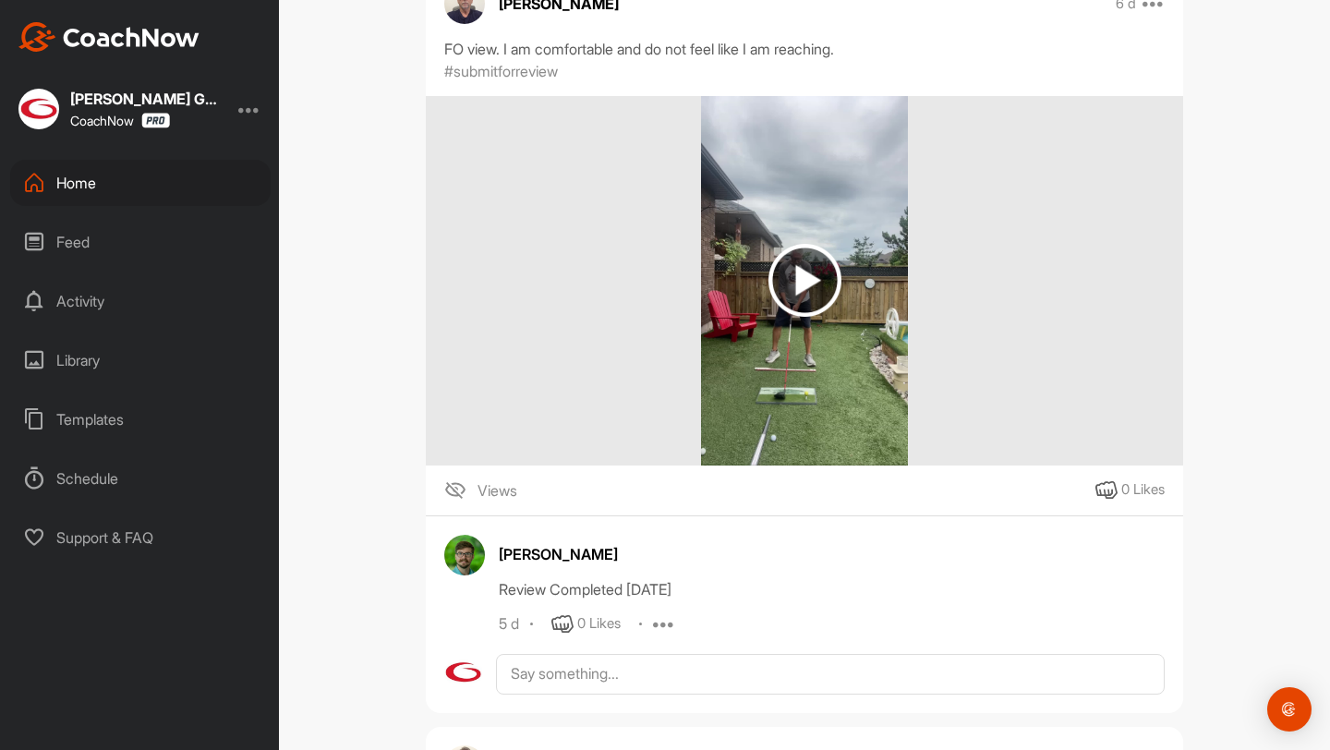
click at [739, 413] on img at bounding box center [804, 280] width 206 height 369
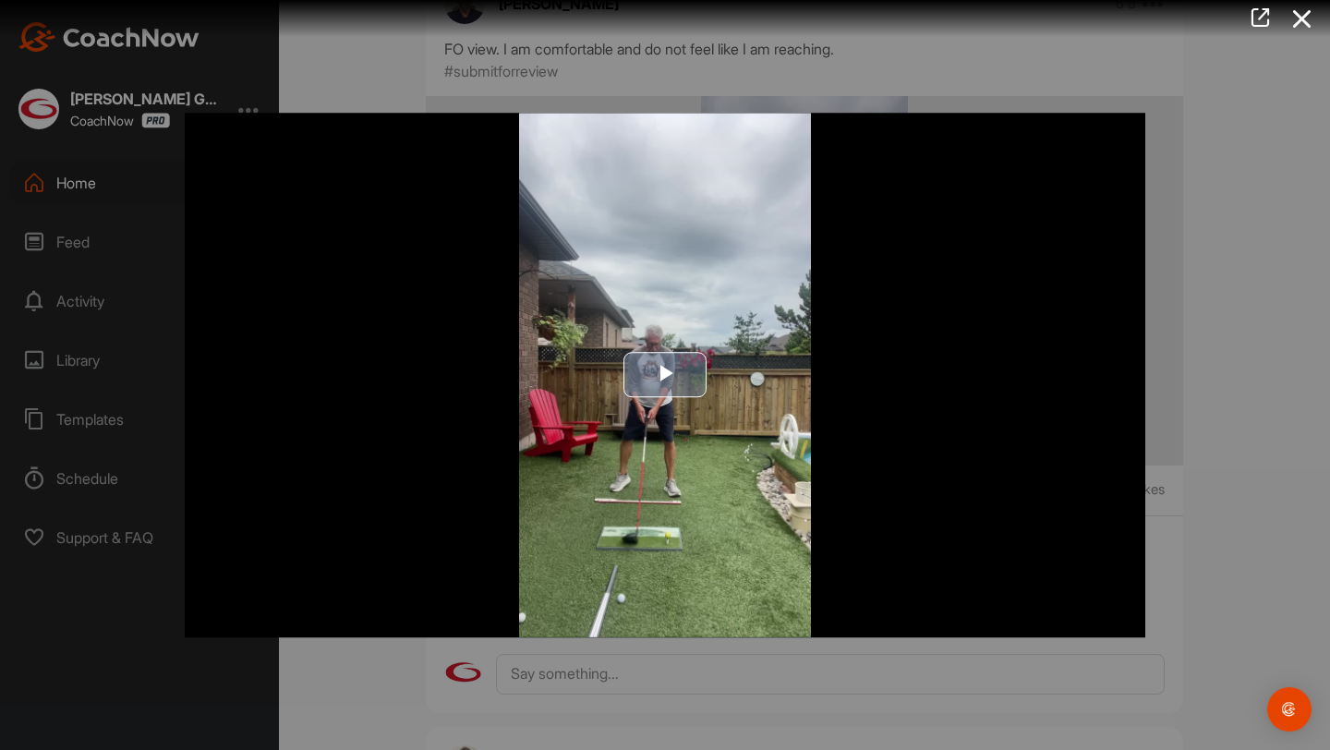
click at [724, 418] on img "Video Player" at bounding box center [665, 375] width 960 height 525
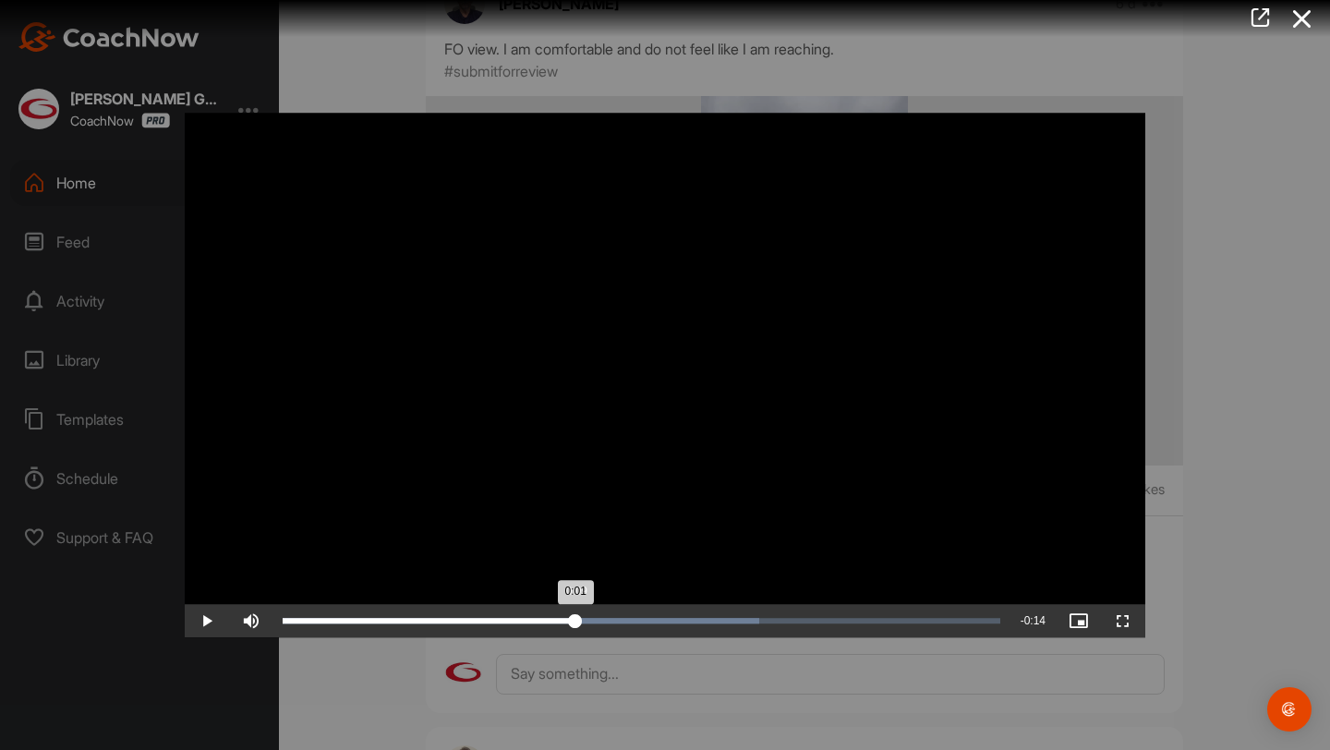
click at [575, 620] on div "Loaded : 66.38% 0:09 0:01" at bounding box center [642, 621] width 718 height 6
click at [1297, 22] on icon at bounding box center [1302, 19] width 42 height 34
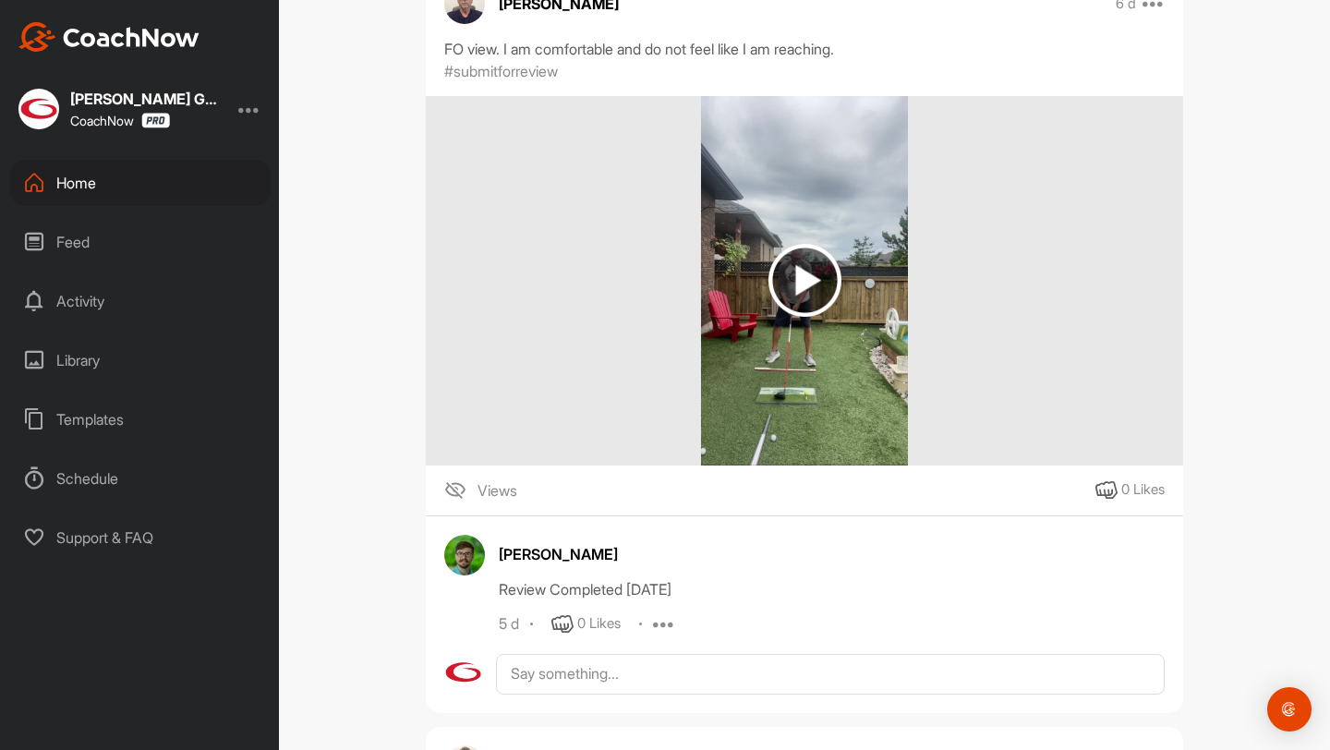
click at [175, 190] on div "Home" at bounding box center [140, 183] width 260 height 46
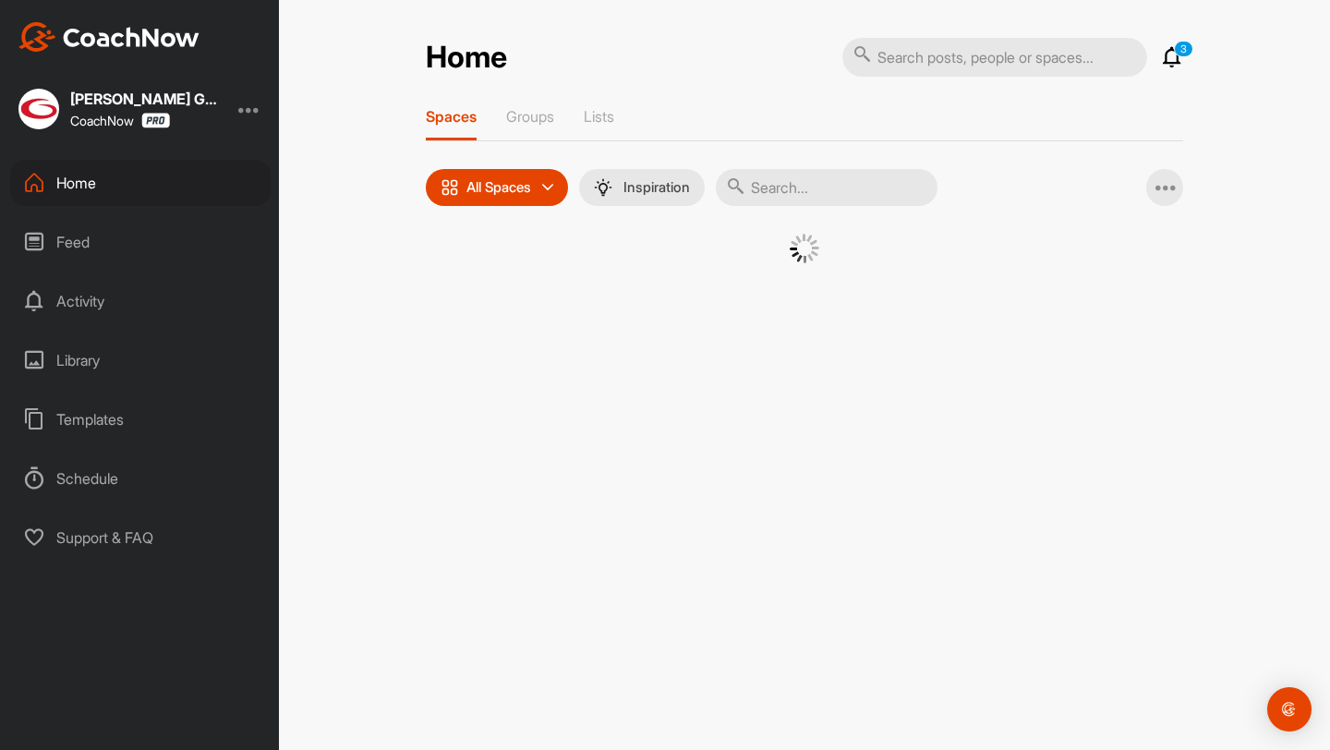
click at [787, 187] on input "text" at bounding box center [827, 187] width 222 height 37
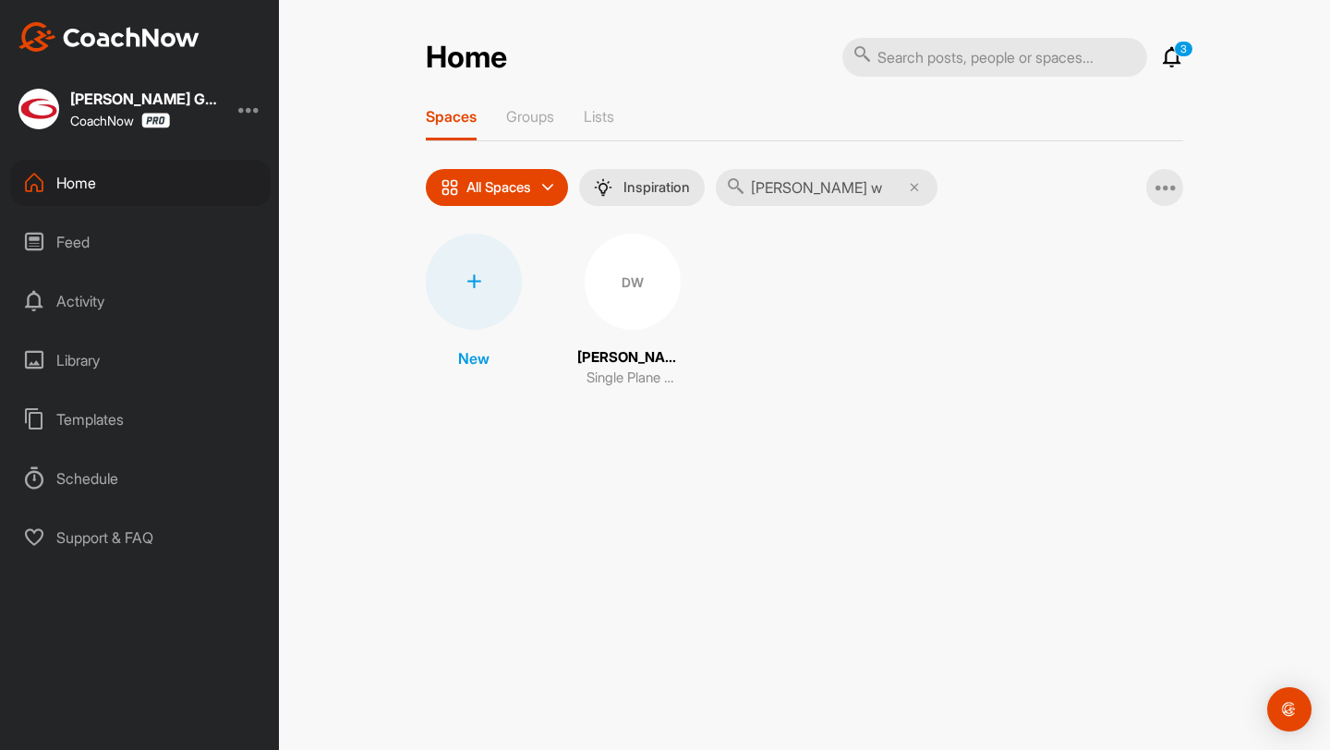
type input "duane w"
click at [631, 296] on div "DW" at bounding box center [633, 282] width 96 height 96
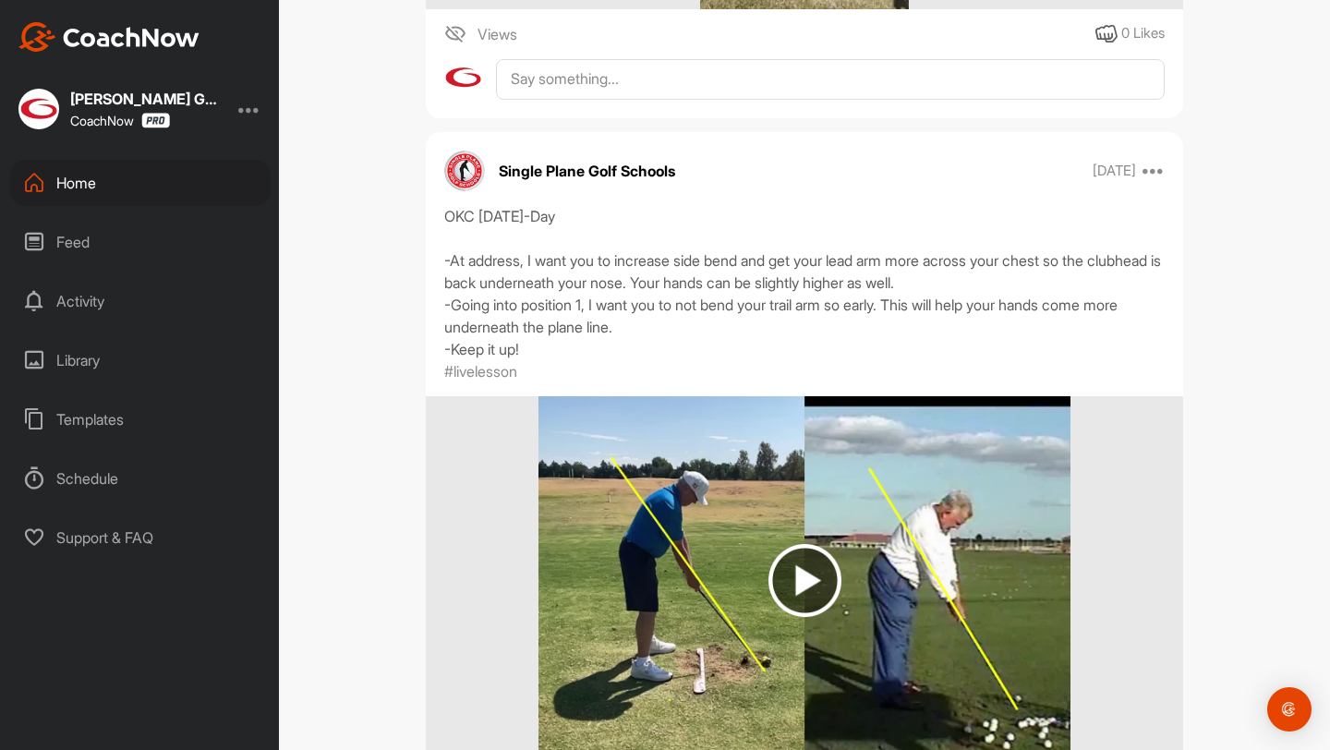
scroll to position [2197, 0]
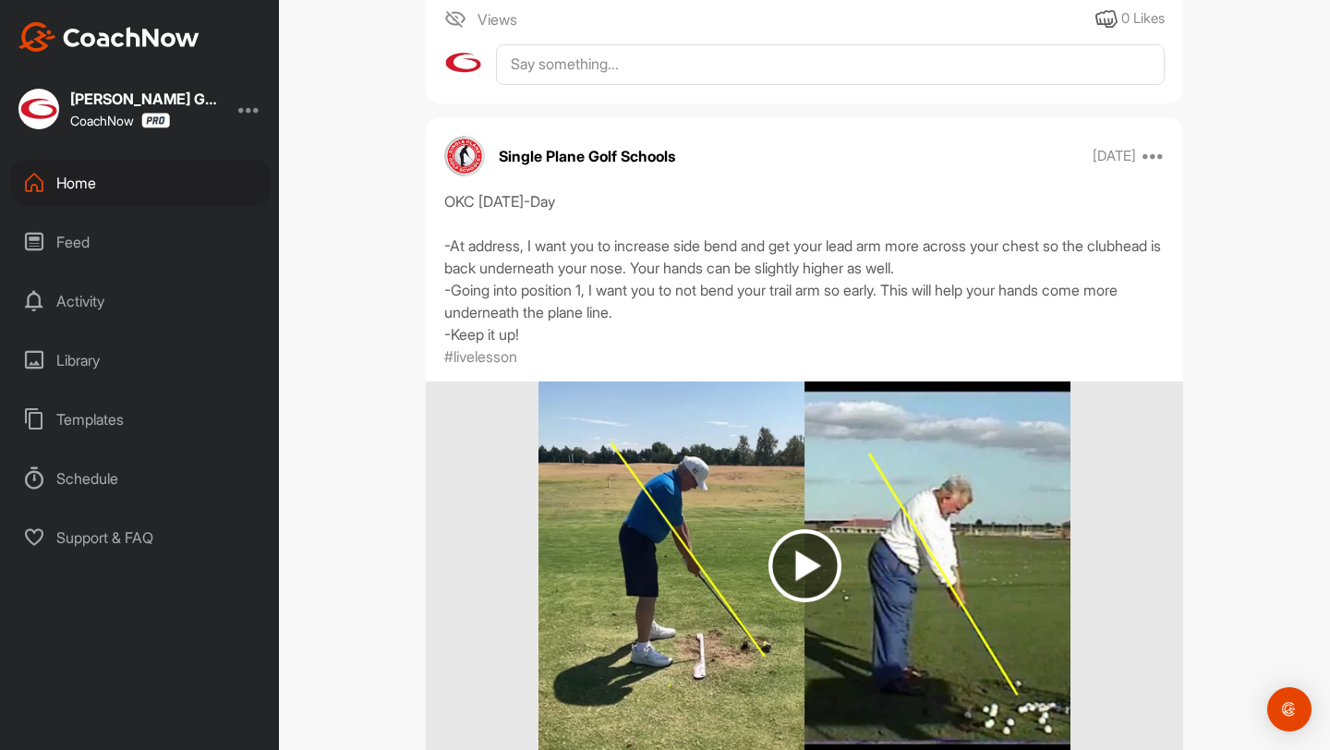
click at [718, 484] on img at bounding box center [803, 565] width 531 height 369
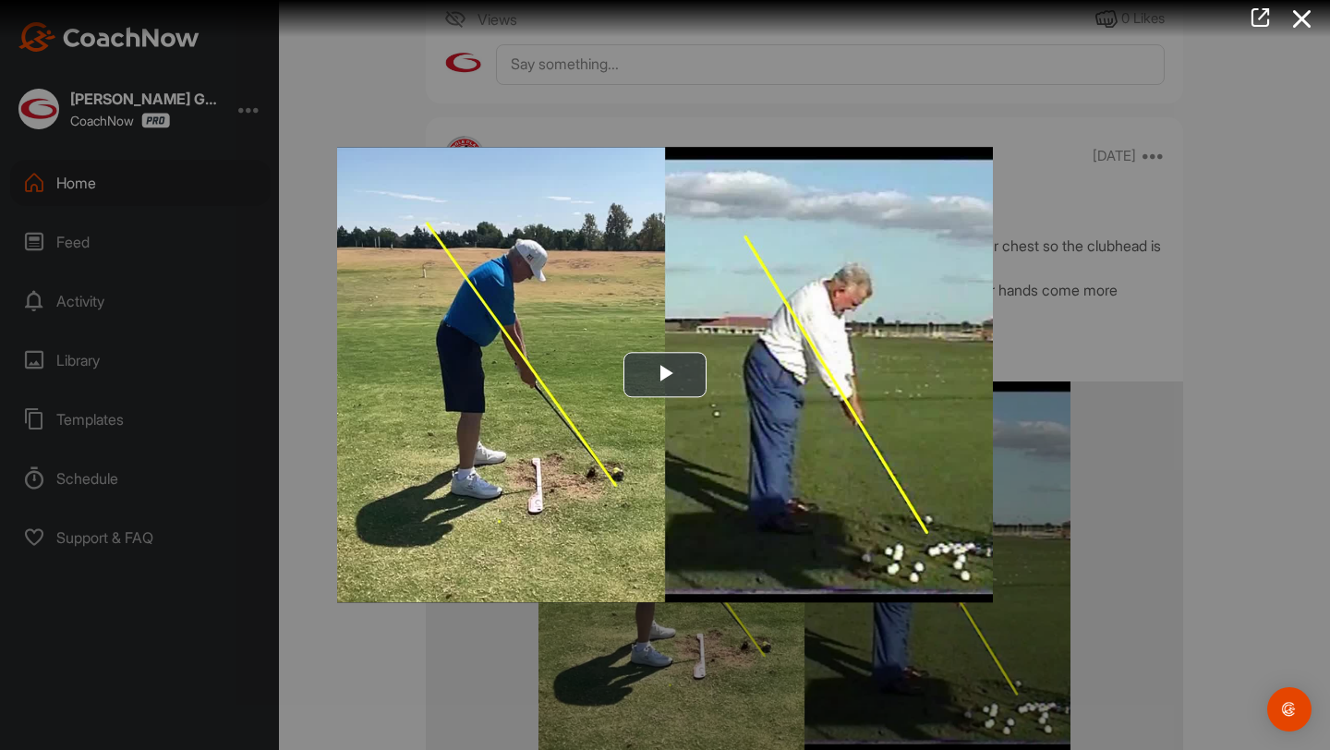
click at [718, 484] on img "Video Player" at bounding box center [665, 374] width 656 height 455
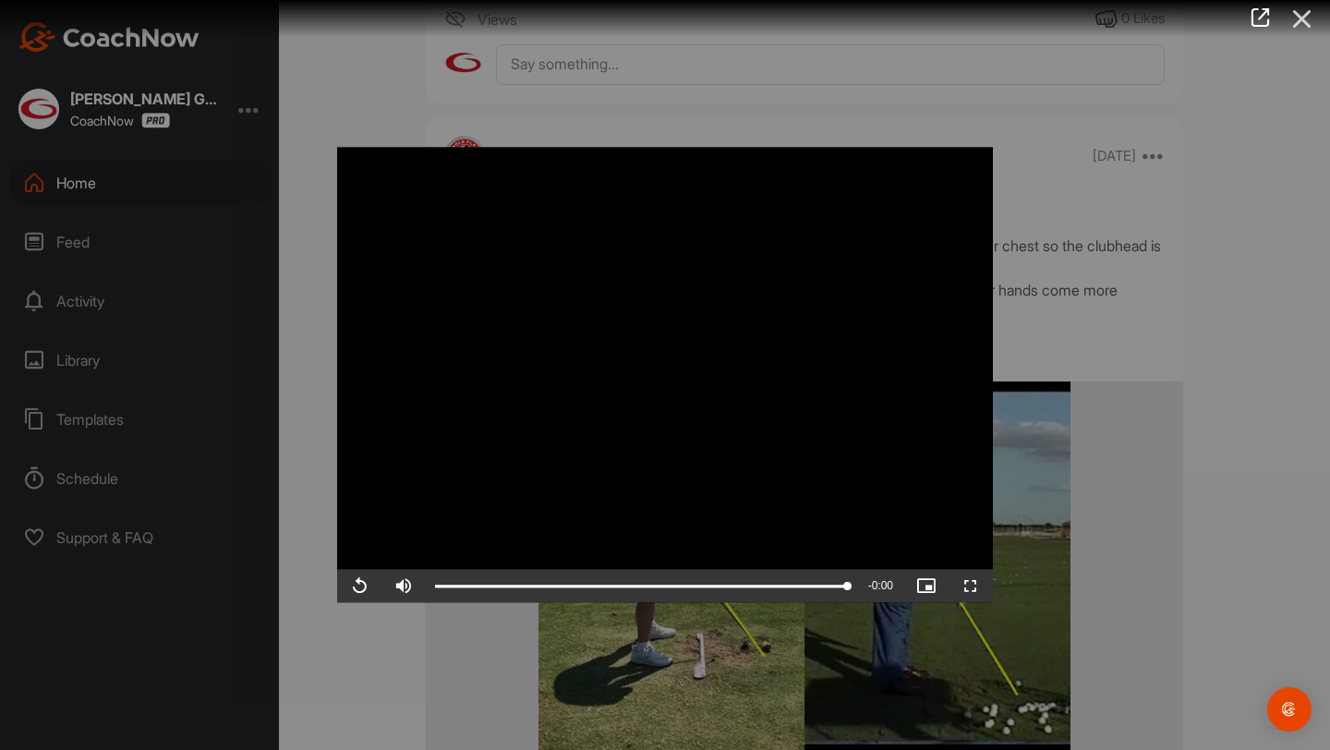
click at [1305, 10] on icon at bounding box center [1302, 19] width 42 height 34
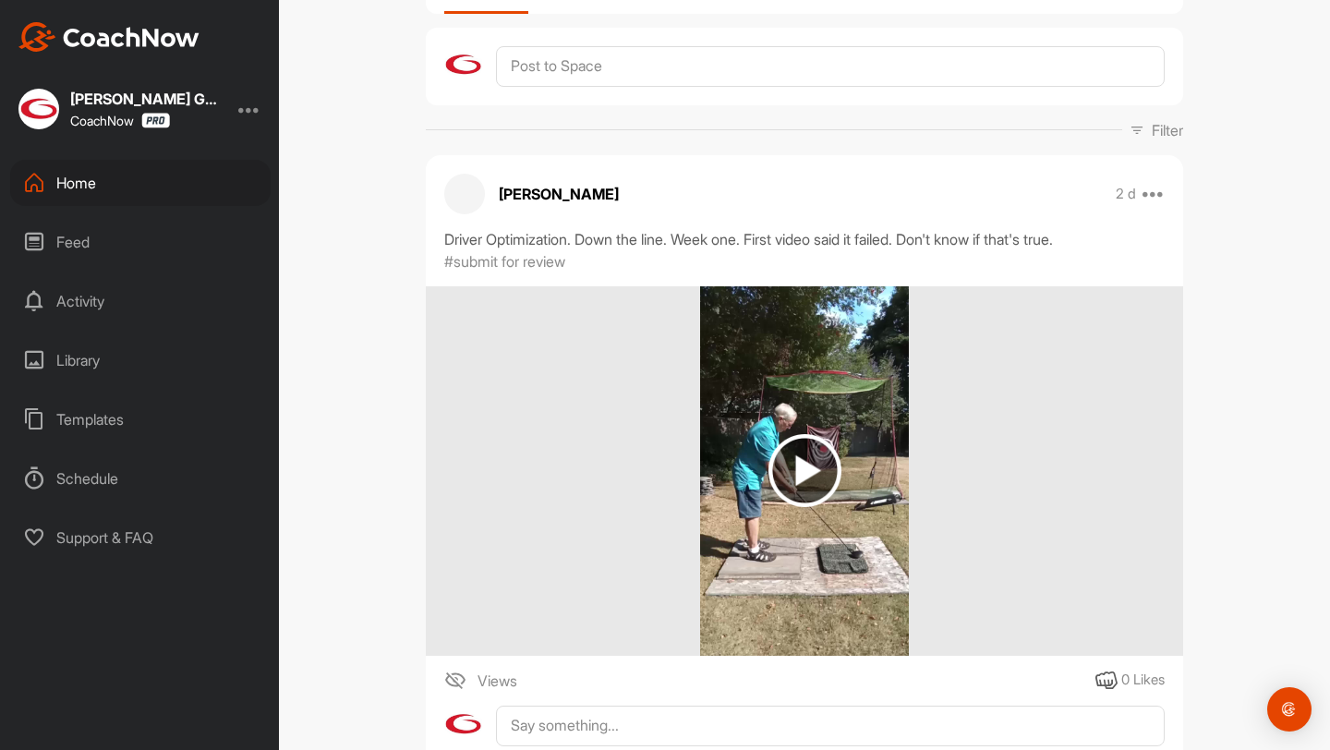
scroll to position [0, 0]
